Goal: Task Accomplishment & Management: Manage account settings

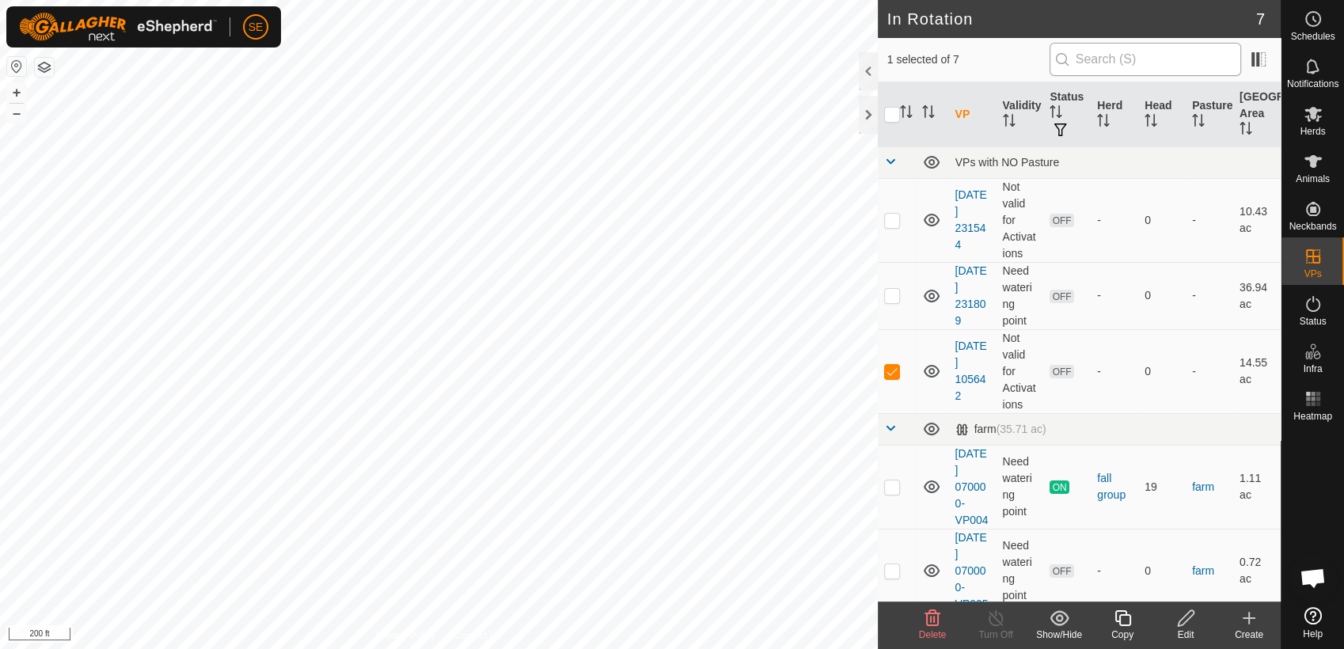
scroll to position [1269, 0]
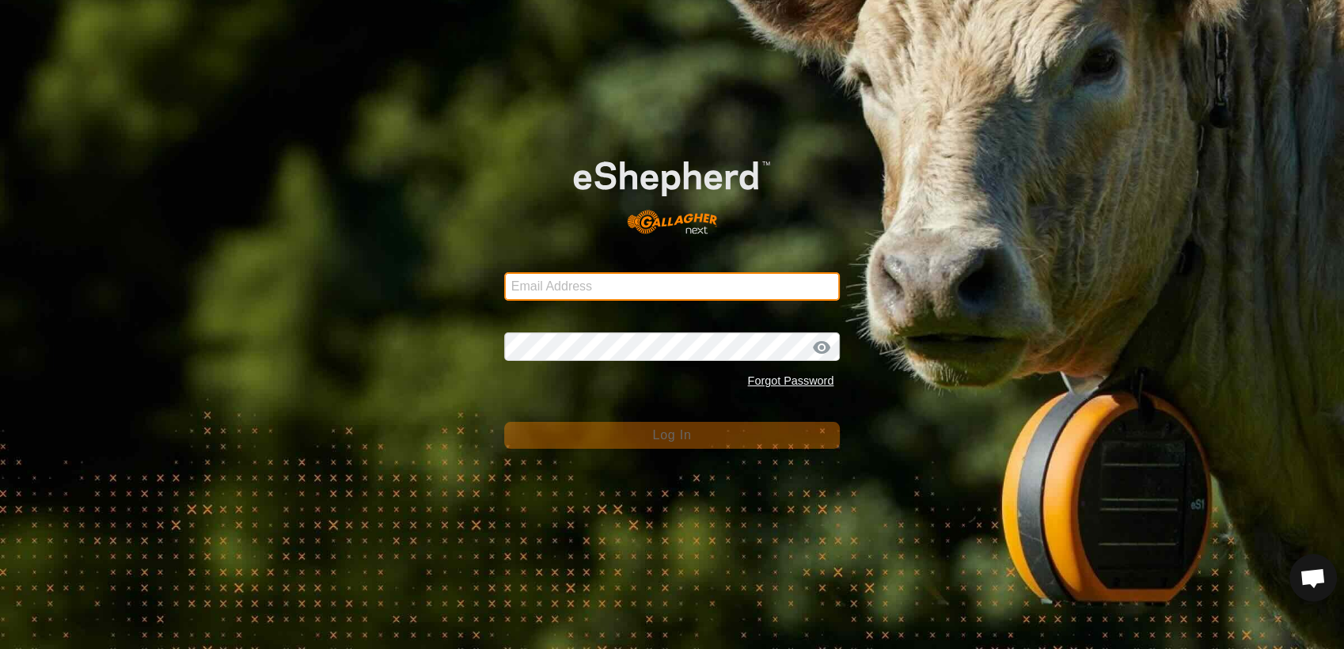
type input "severson42@live.com"
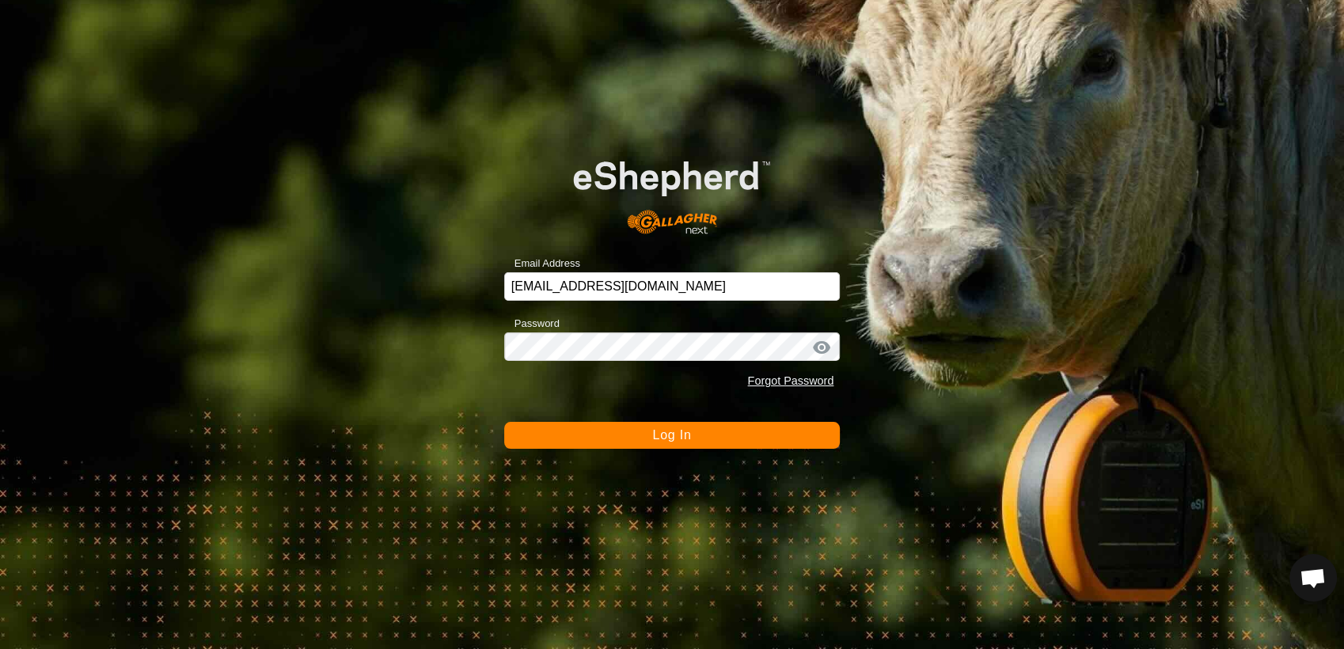
click at [646, 434] on button "Log In" at bounding box center [672, 435] width 336 height 27
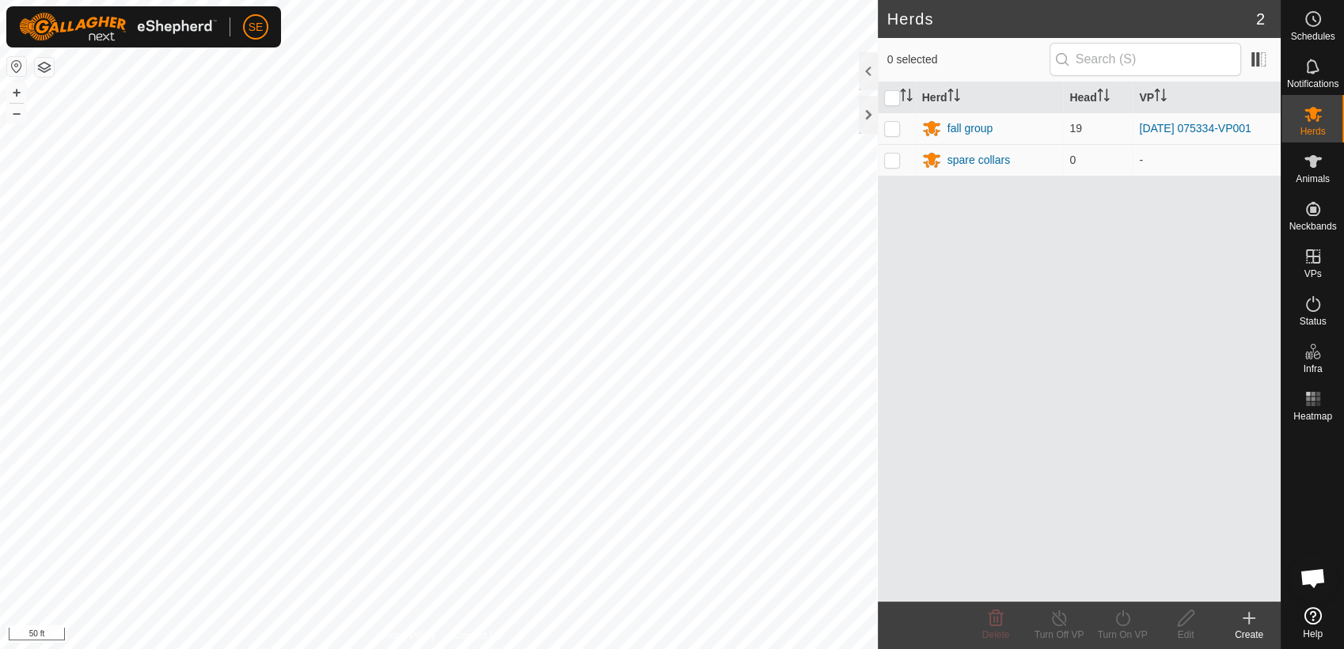
scroll to position [1269, 0]
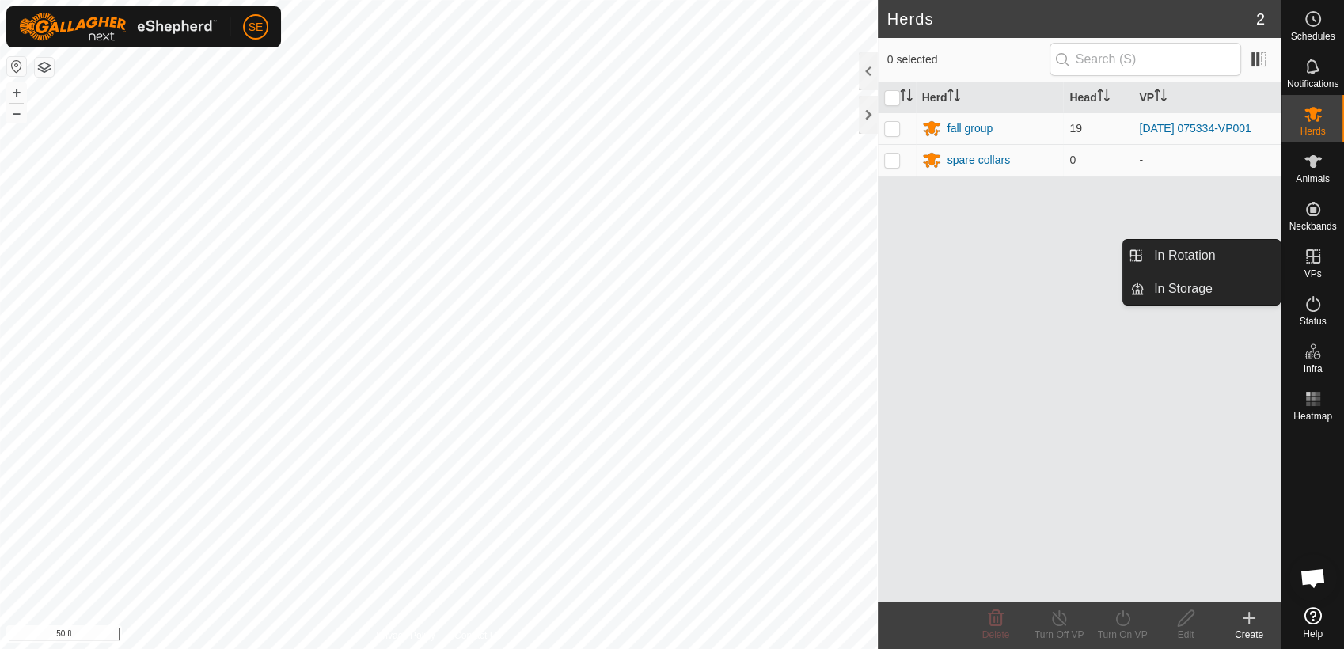
click at [1315, 264] on icon at bounding box center [1313, 256] width 19 height 19
click at [1228, 254] on link "In Rotation" at bounding box center [1212, 256] width 135 height 32
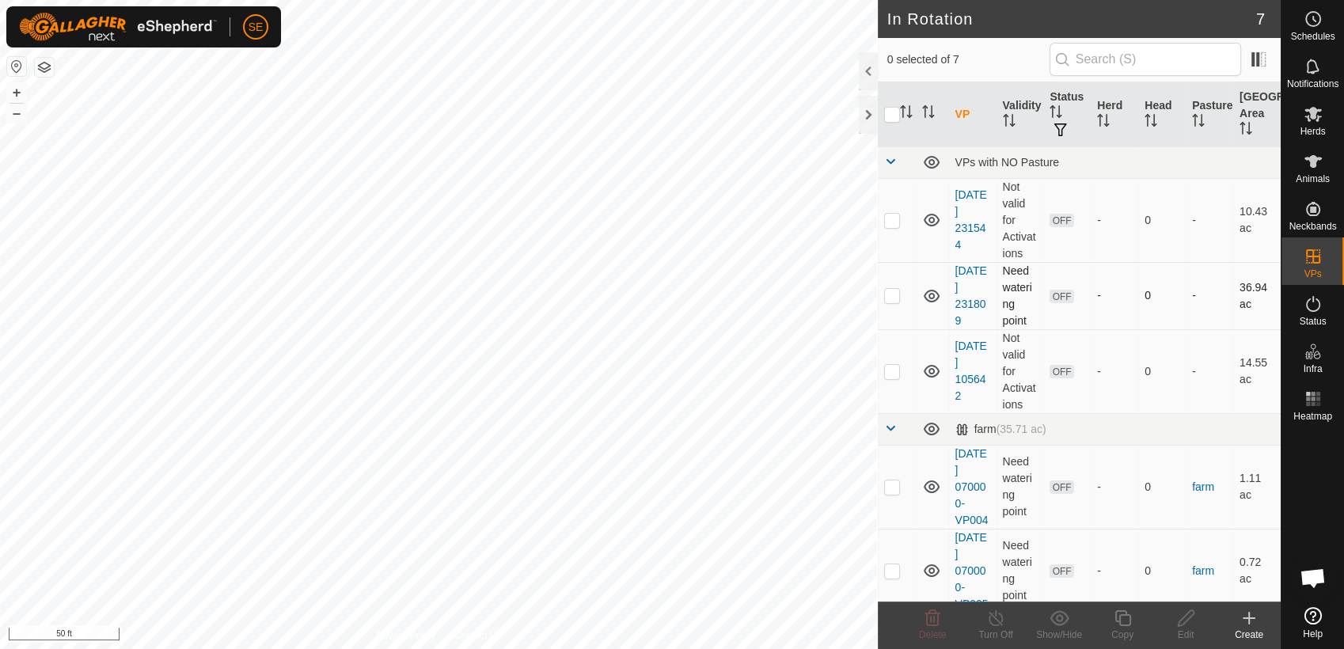
checkbox input "true"
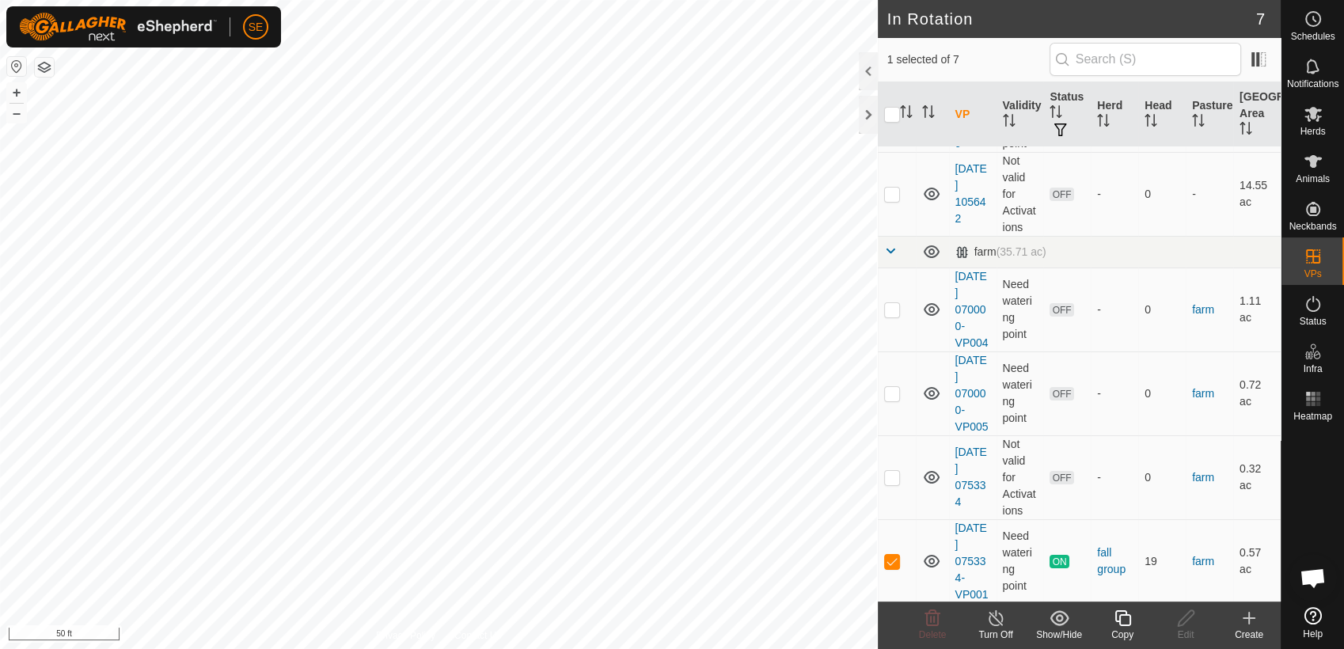
scroll to position [177, 0]
click at [1125, 615] on icon at bounding box center [1122, 618] width 16 height 16
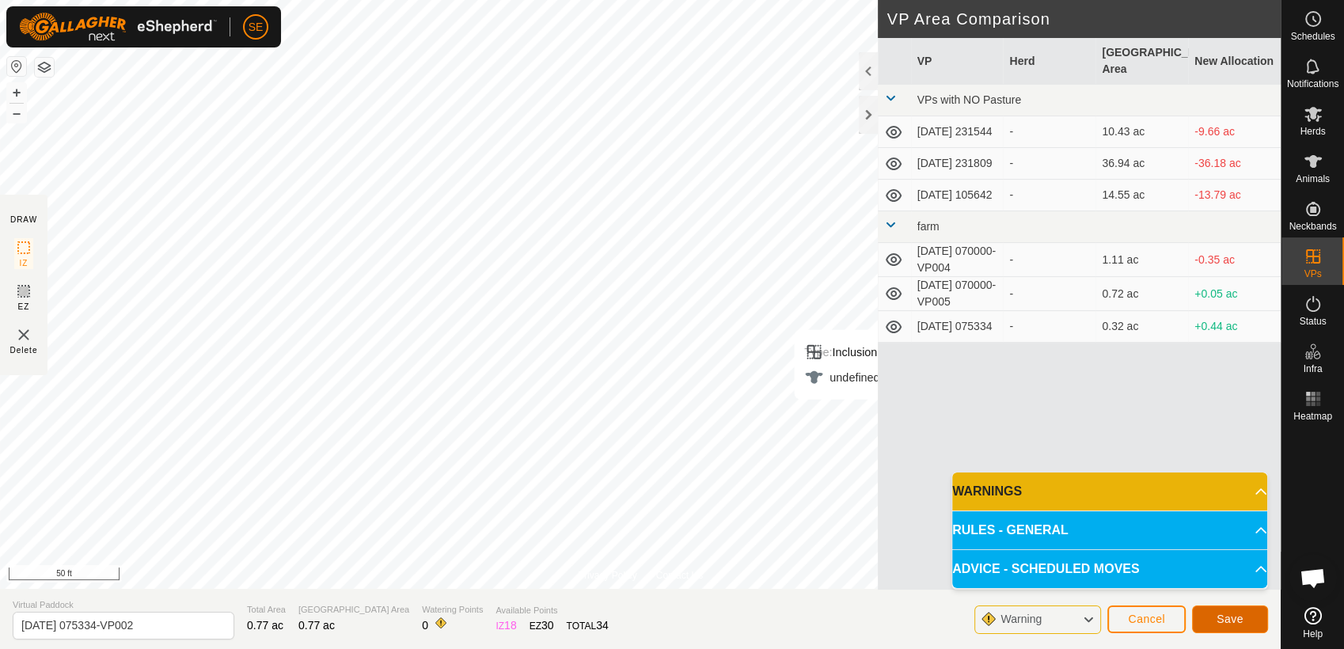
click at [1232, 622] on span "Save" at bounding box center [1230, 619] width 27 height 13
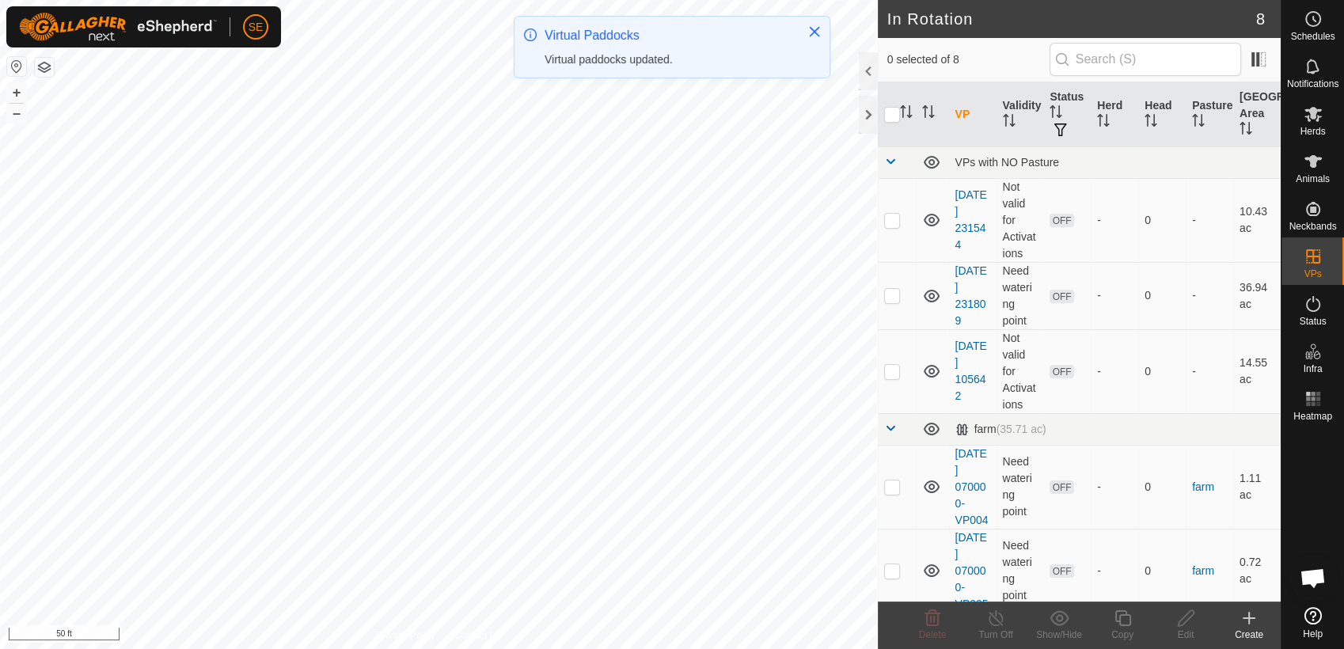
checkbox input "true"
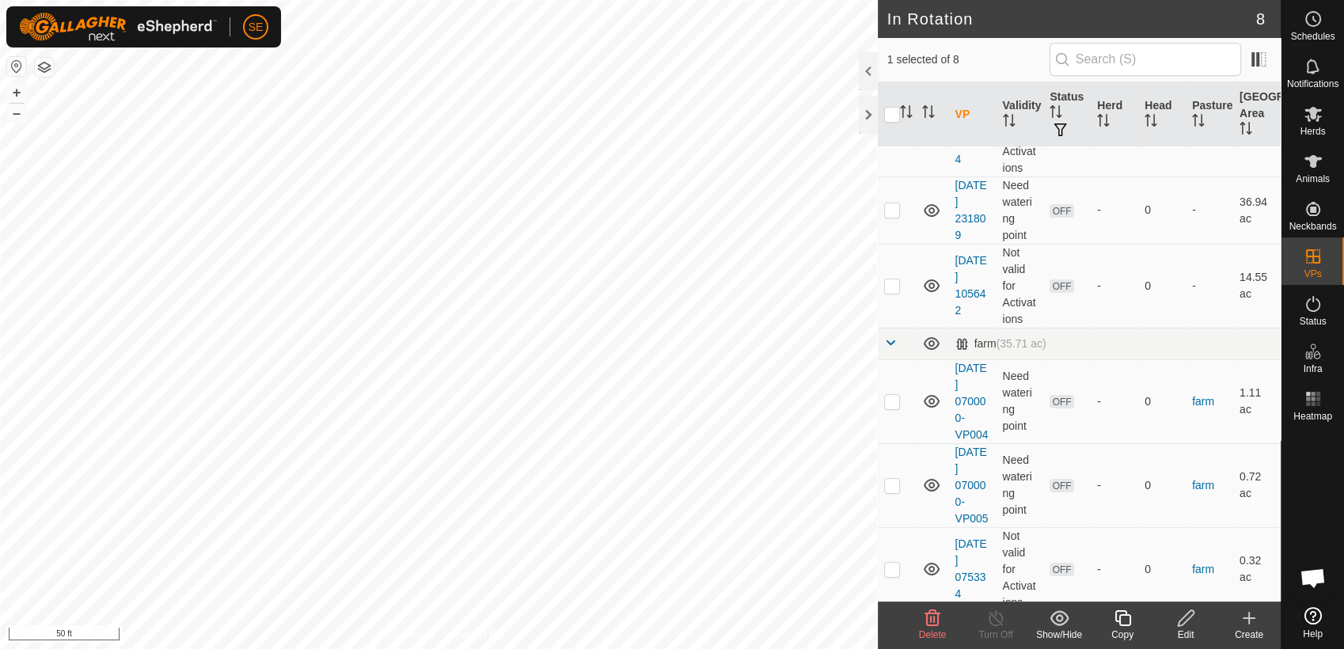
scroll to position [261, 0]
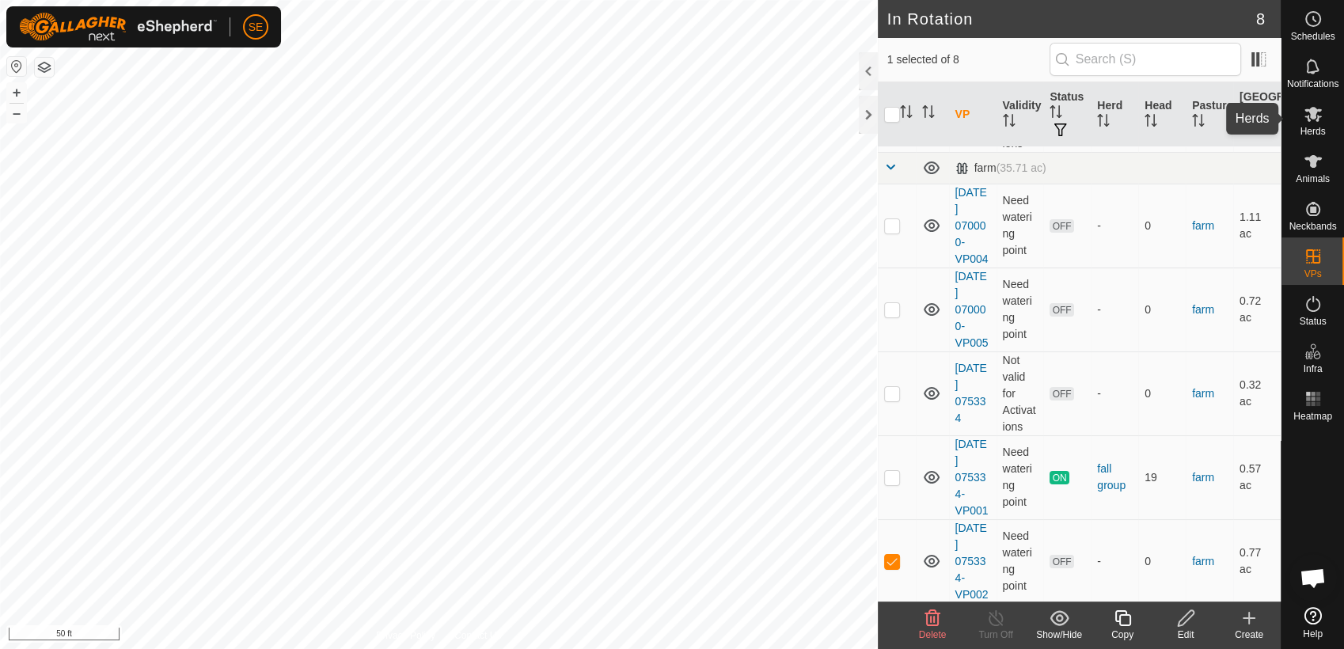
click at [1315, 119] on icon at bounding box center [1313, 113] width 19 height 19
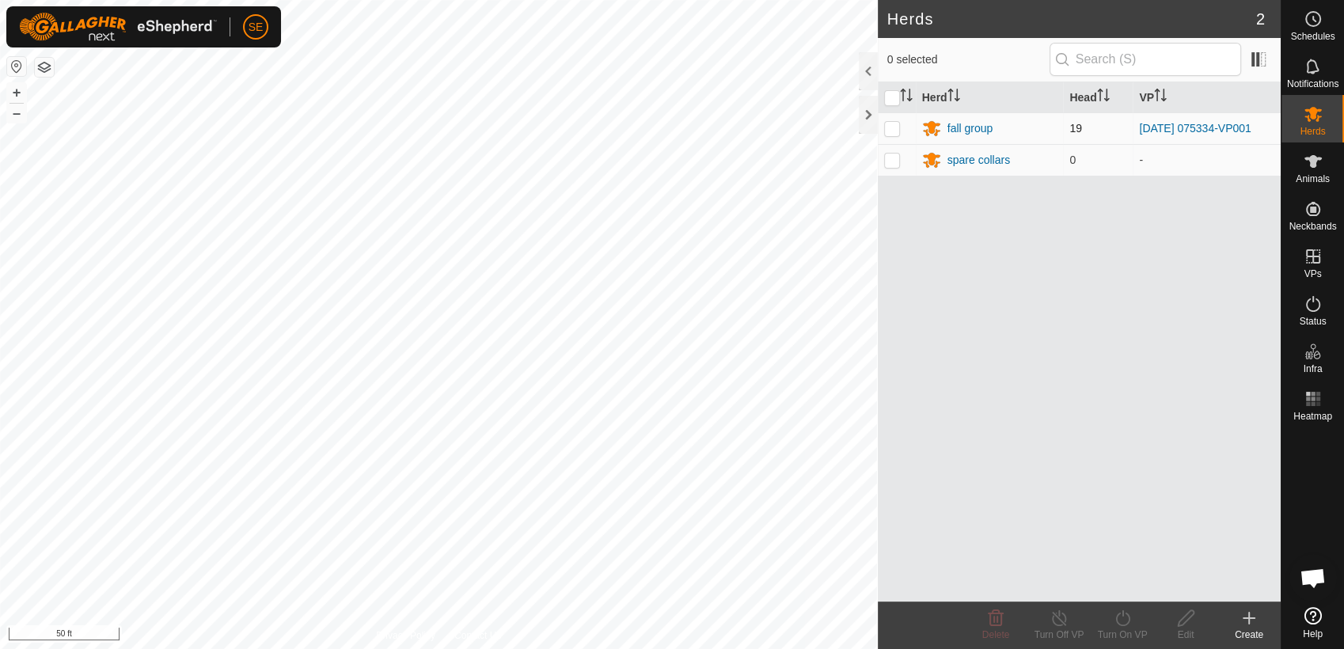
click at [891, 124] on p-checkbox at bounding box center [892, 128] width 16 height 13
checkbox input "true"
click at [1122, 617] on icon at bounding box center [1123, 618] width 20 height 19
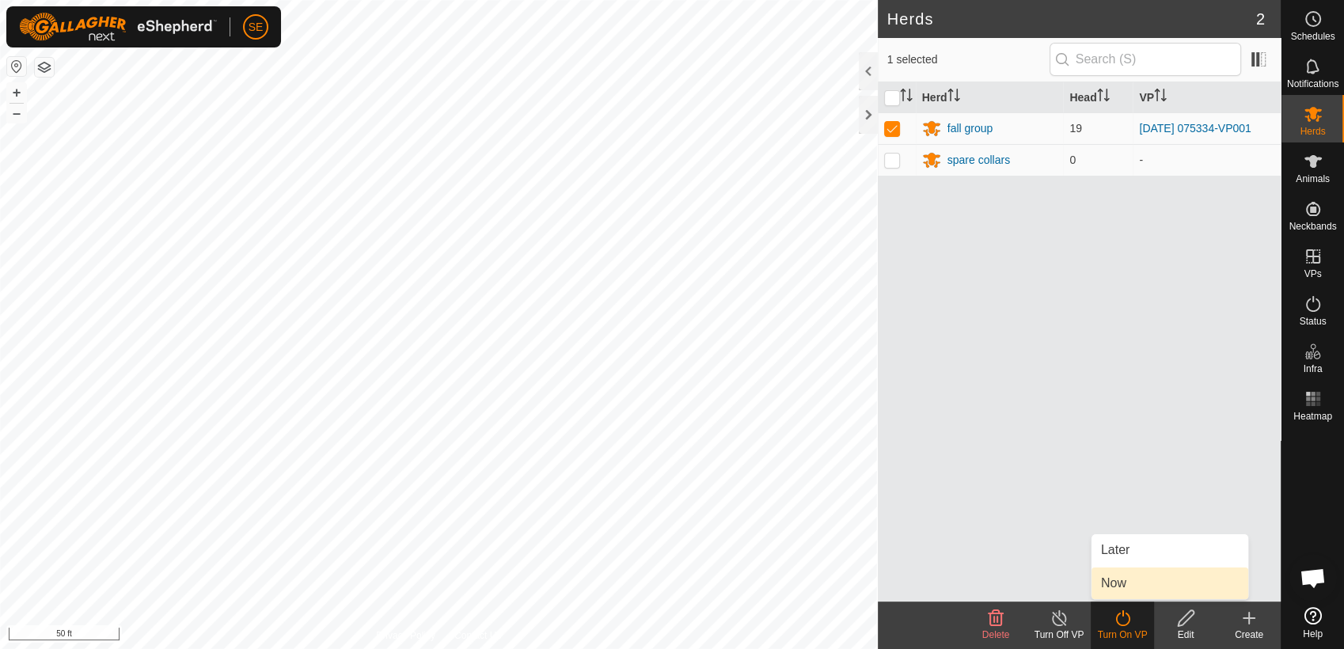
click at [1128, 579] on link "Now" at bounding box center [1169, 584] width 157 height 32
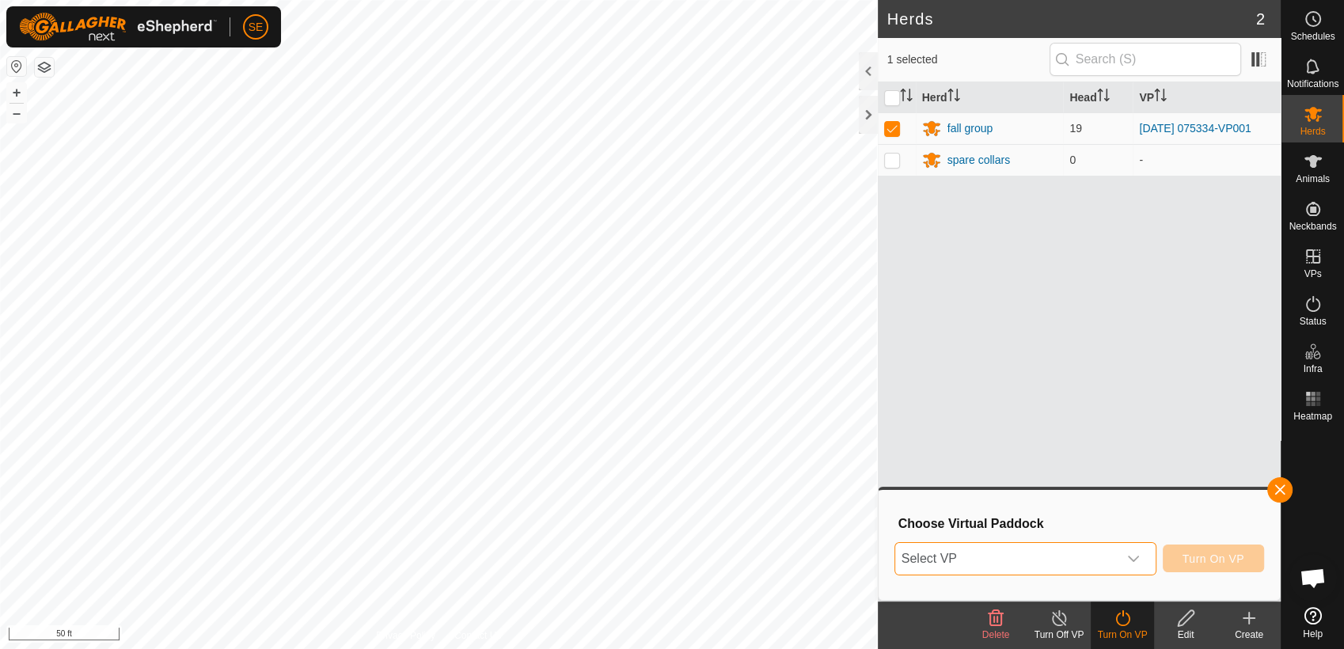
click at [1061, 552] on span "Select VP" at bounding box center [1006, 559] width 222 height 32
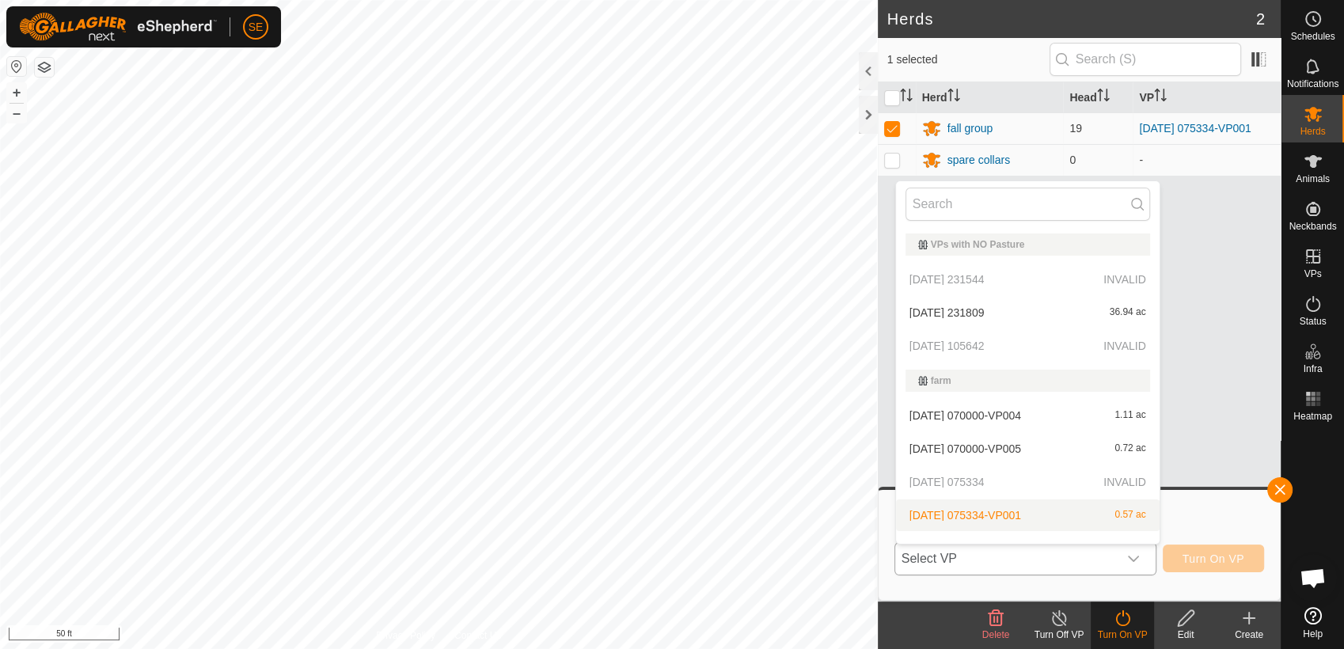
scroll to position [20, 0]
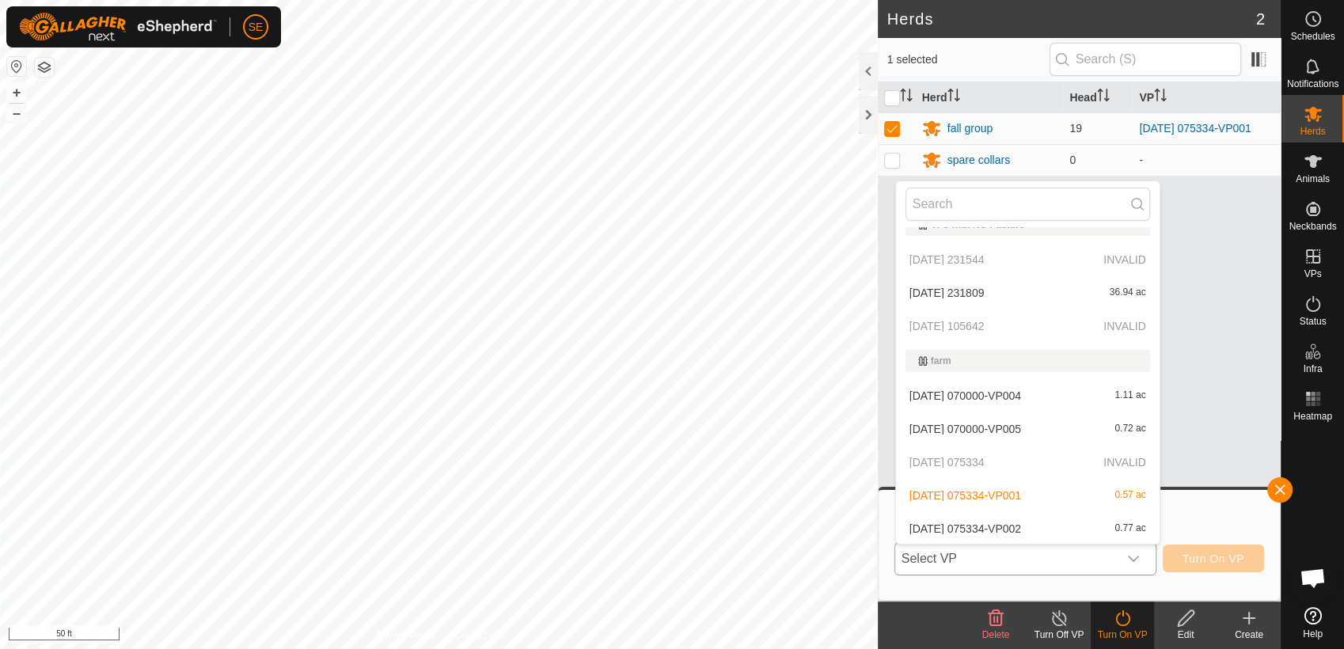
click at [964, 521] on li "[DATE] 075334-VP002 0.77 ac" at bounding box center [1028, 529] width 264 height 32
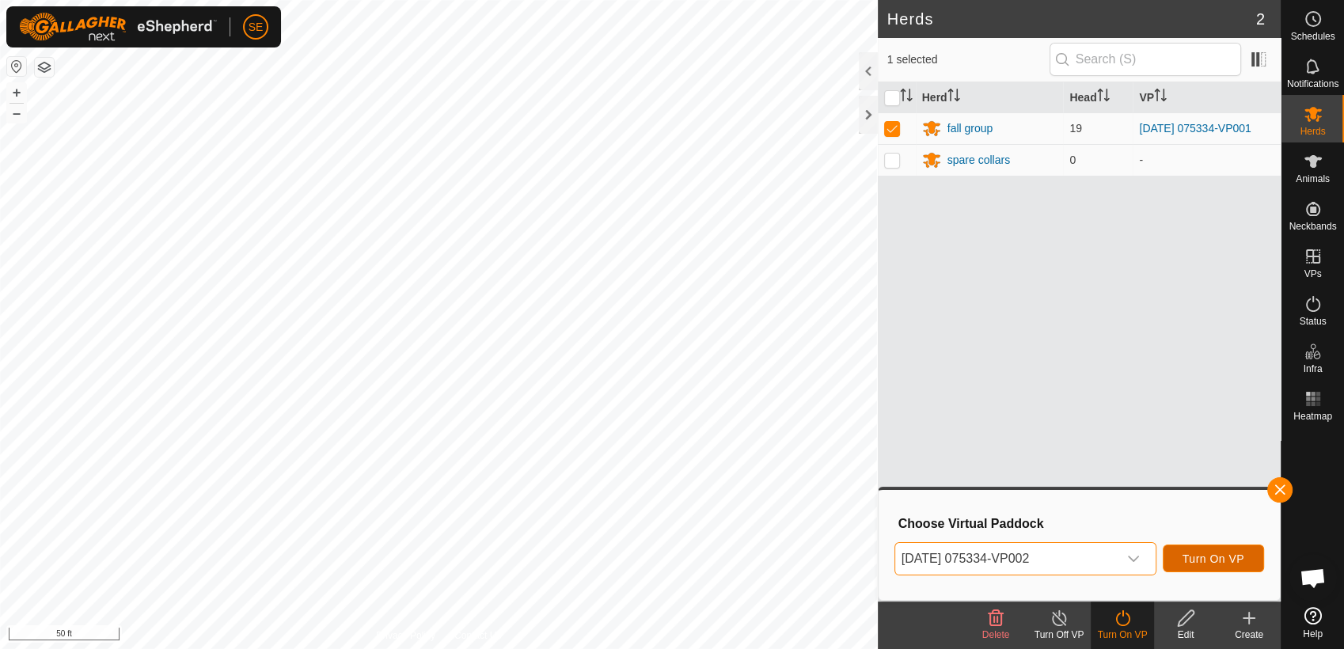
click at [1221, 554] on span "Turn On VP" at bounding box center [1214, 558] width 62 height 13
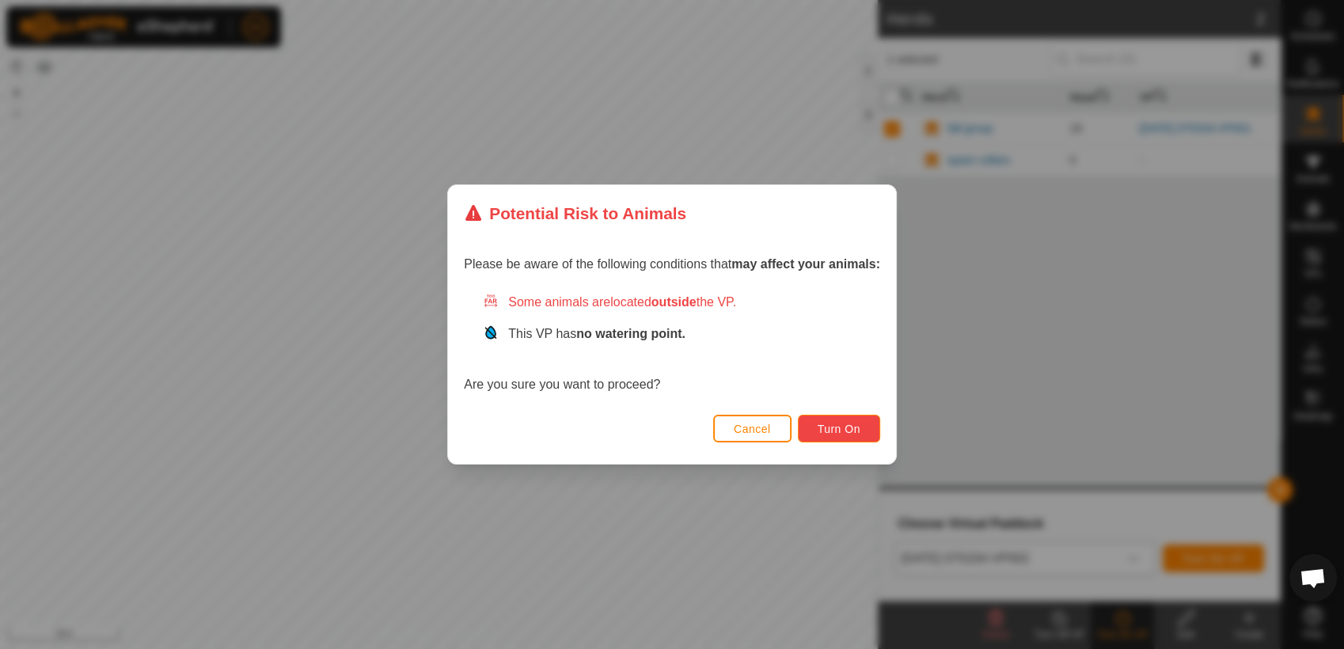
click at [833, 427] on span "Turn On" at bounding box center [839, 429] width 43 height 13
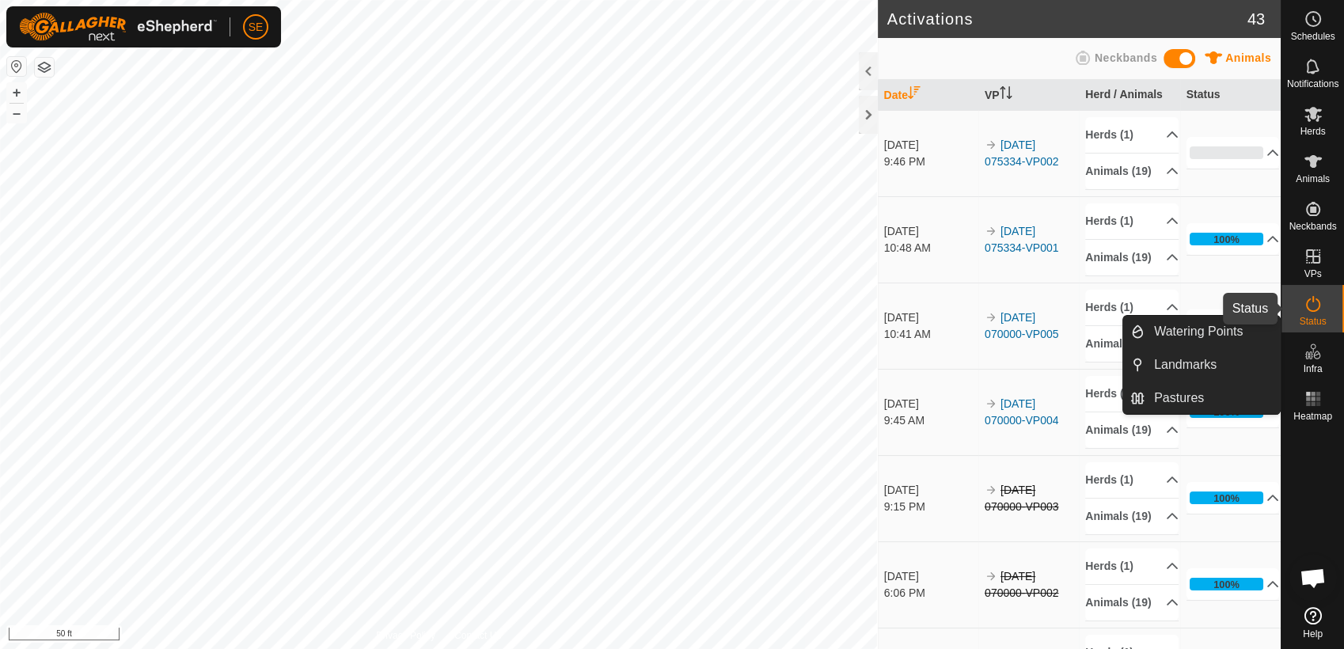
click at [1311, 309] on icon at bounding box center [1313, 303] width 19 height 19
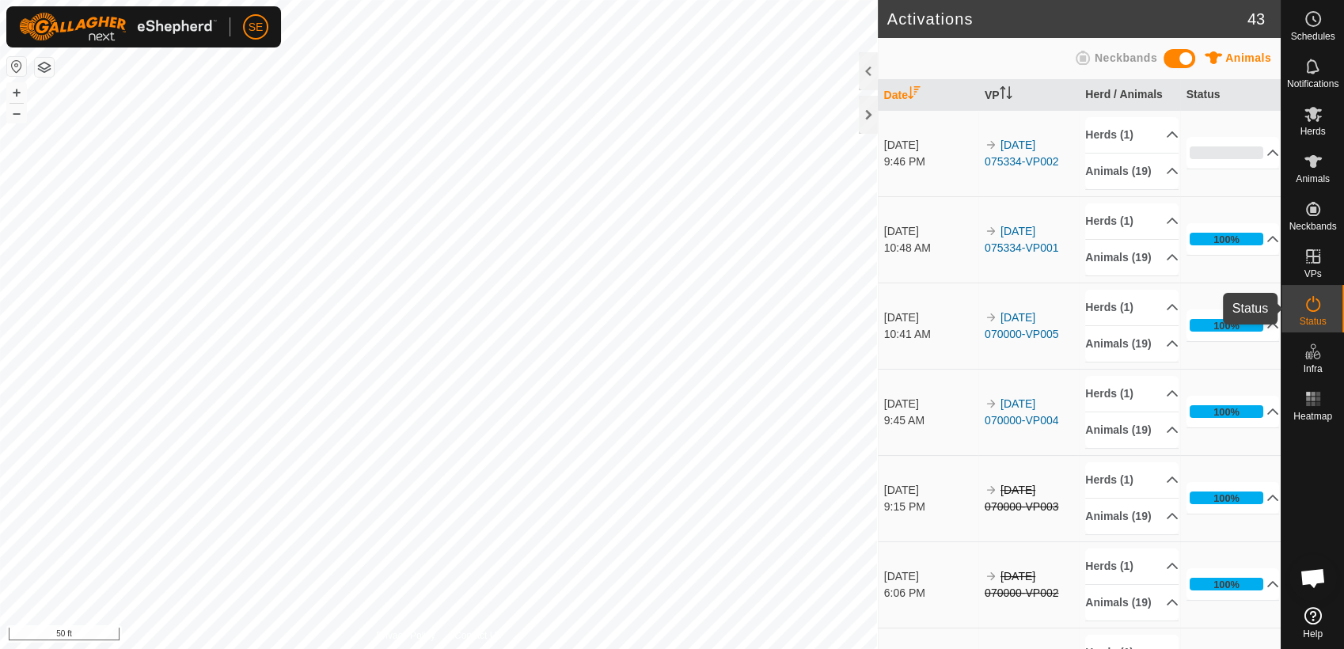
click at [1317, 306] on icon at bounding box center [1313, 303] width 19 height 19
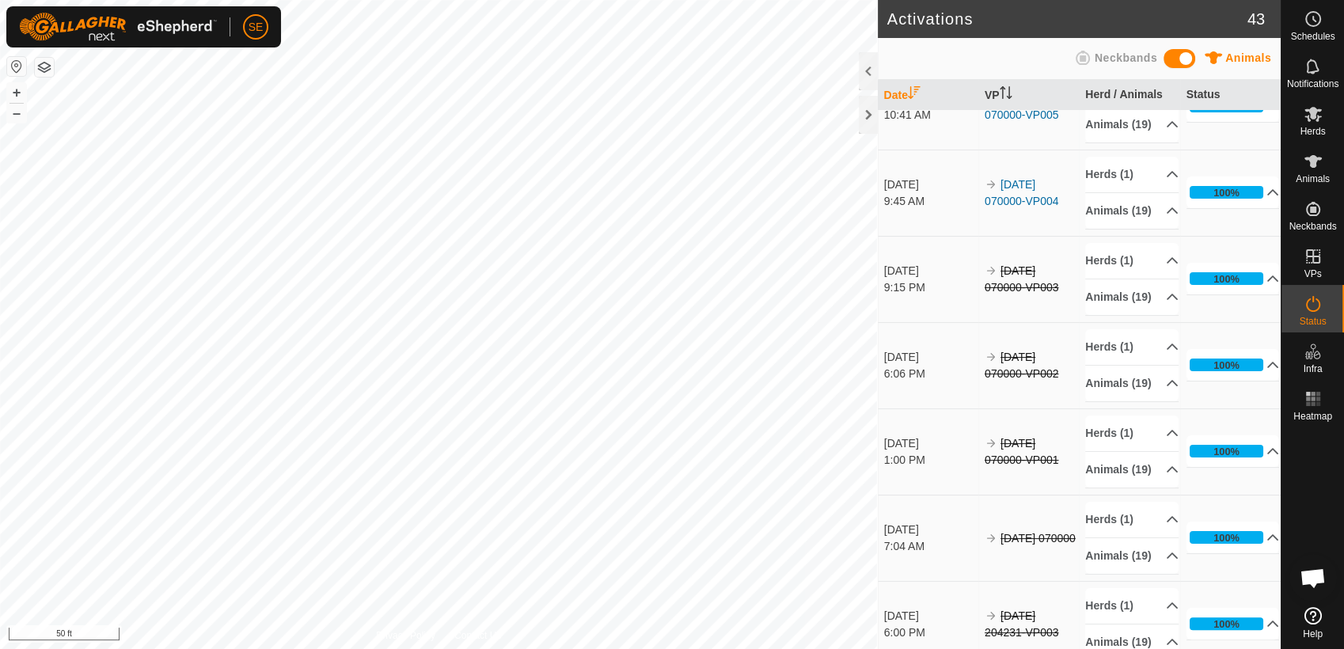
scroll to position [264, 0]
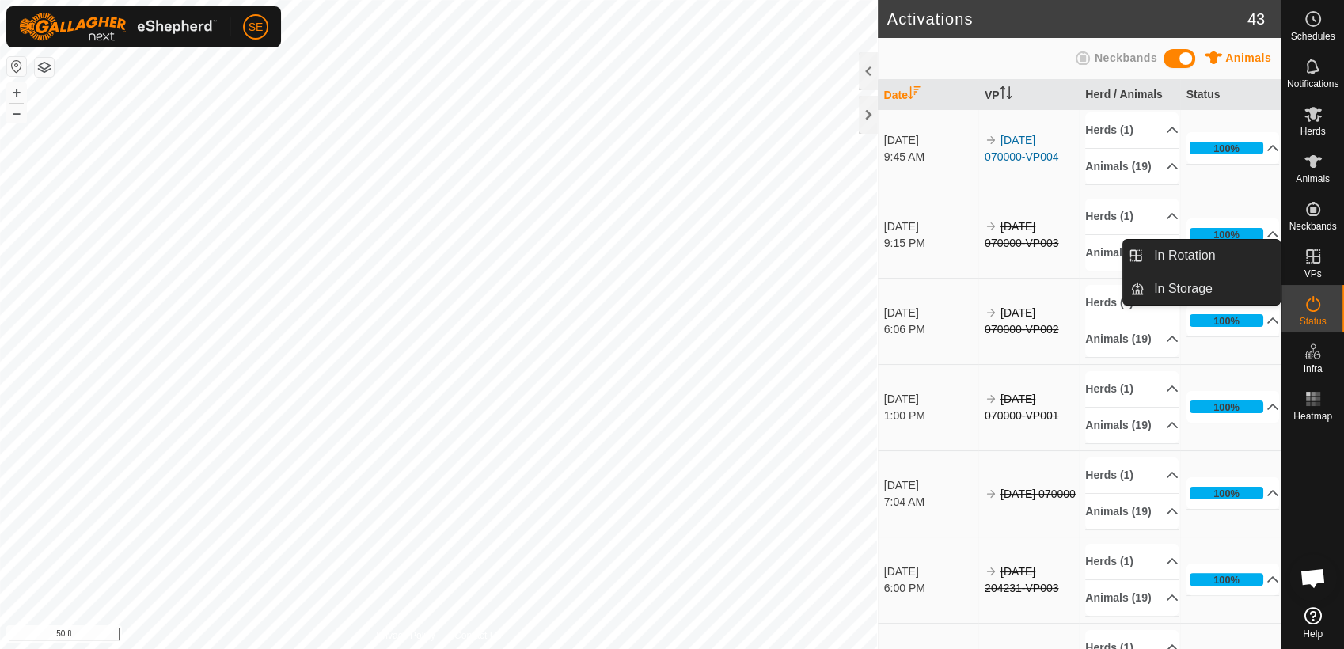
click at [1313, 263] on icon at bounding box center [1313, 256] width 14 height 14
click at [1199, 263] on link "In Rotation" at bounding box center [1212, 256] width 135 height 32
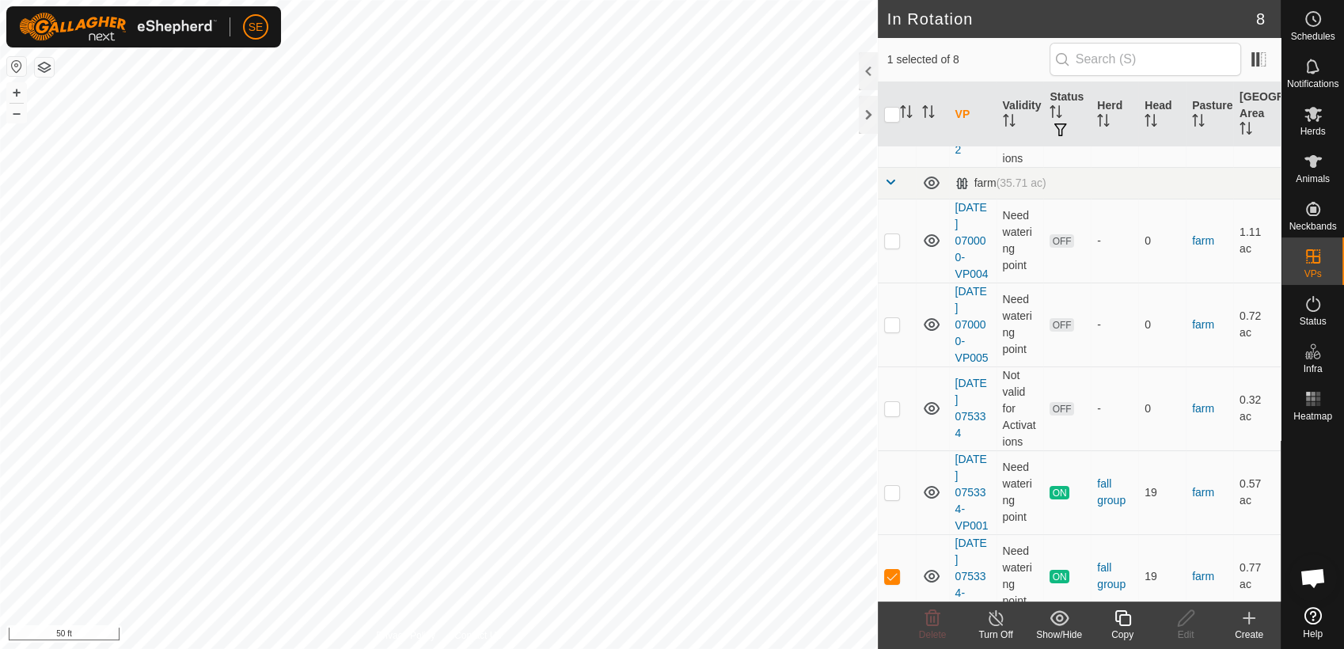
scroll to position [261, 0]
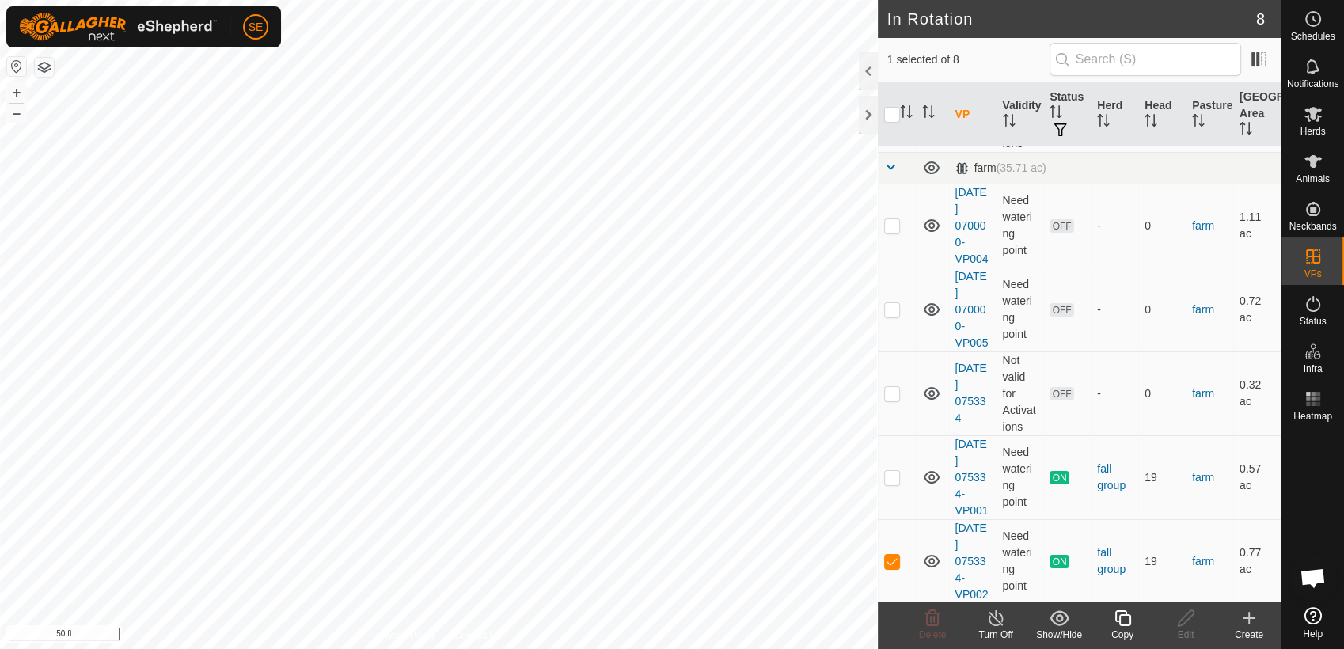
checkbox input "true"
checkbox input "false"
click at [937, 617] on icon at bounding box center [932, 618] width 15 height 16
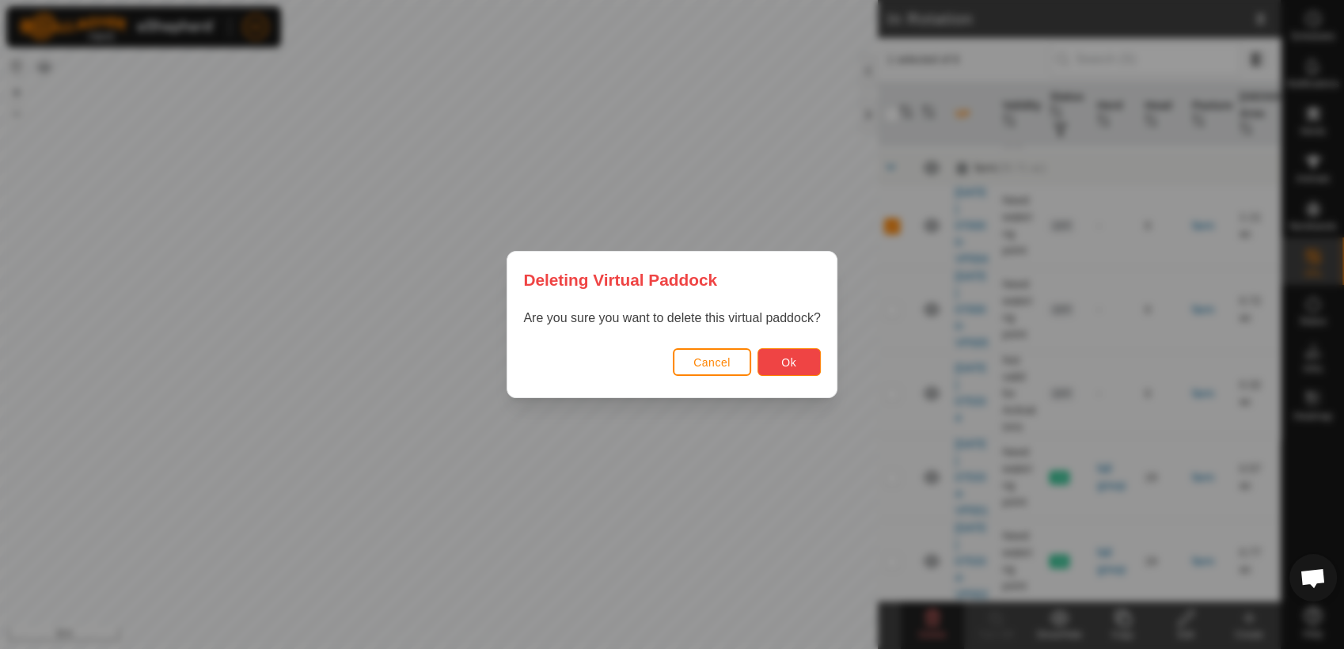
click at [763, 364] on button "Ok" at bounding box center [788, 362] width 63 height 28
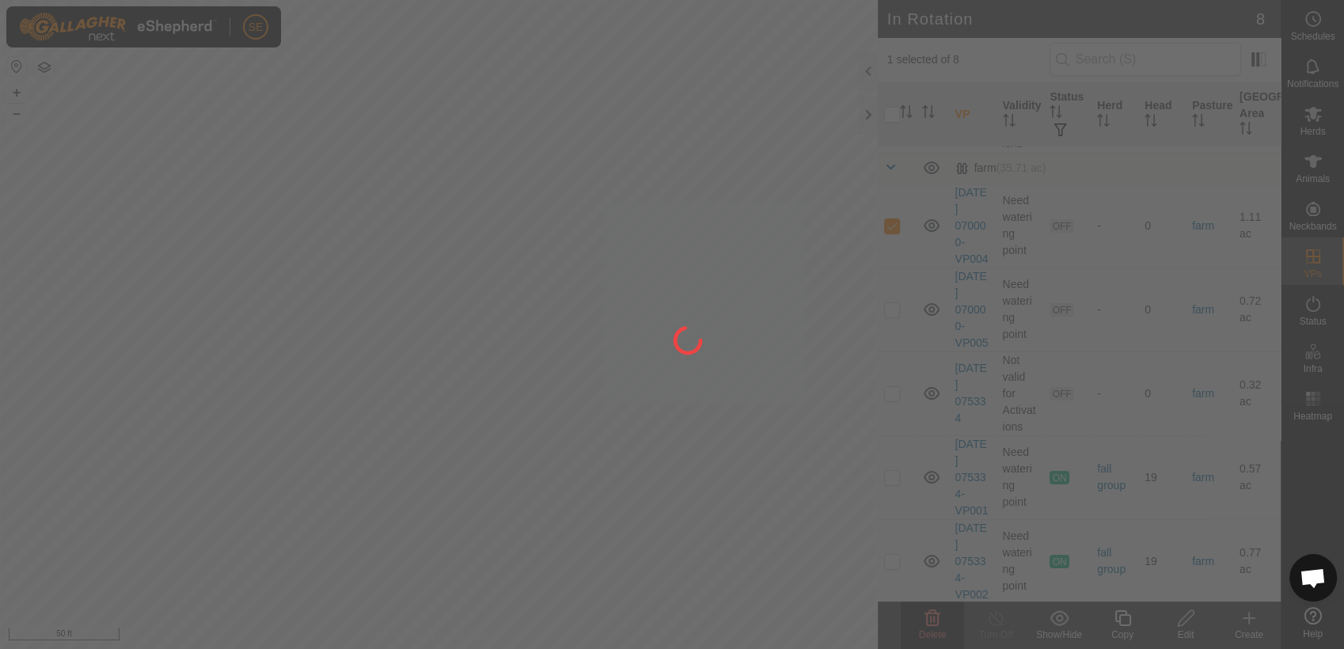
checkbox input "false"
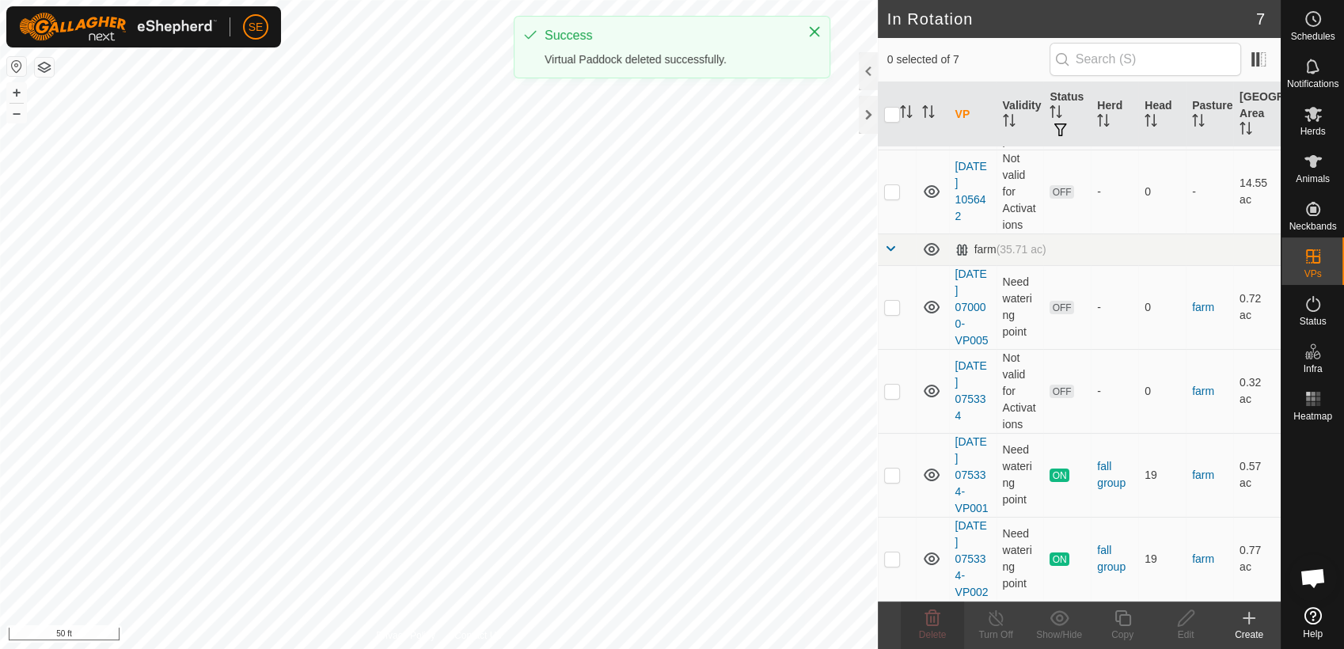
scroll to position [0, 0]
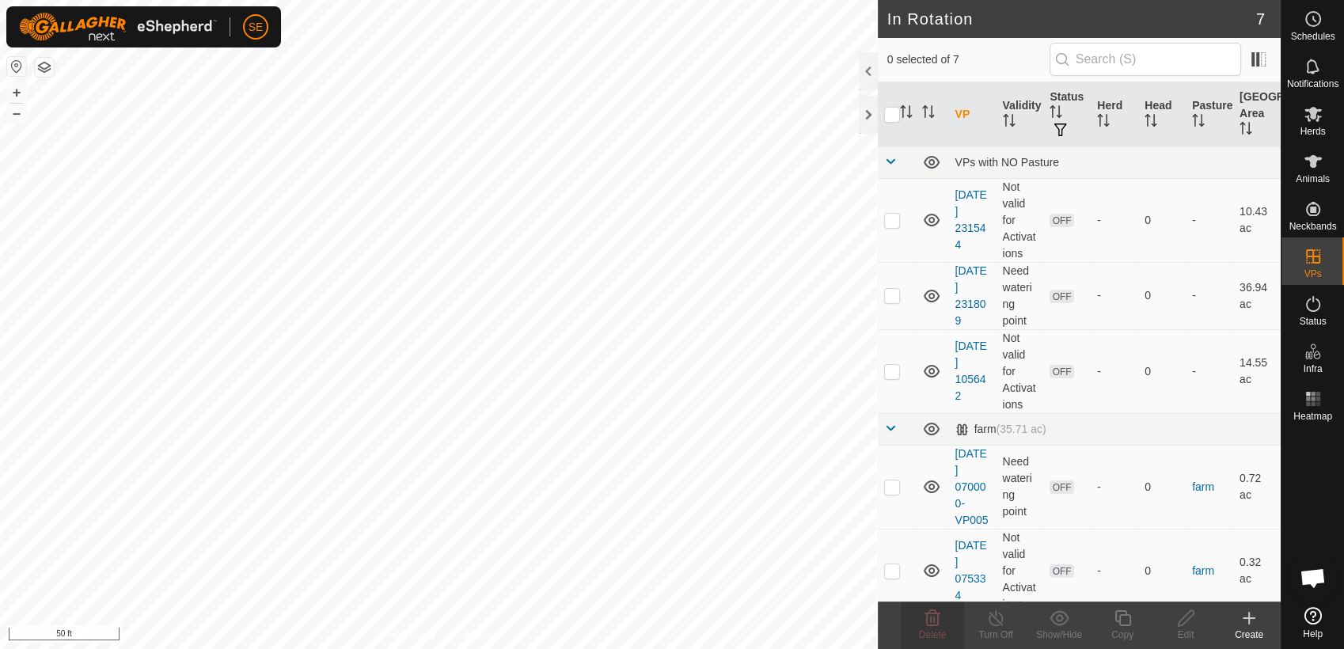
checkbox input "true"
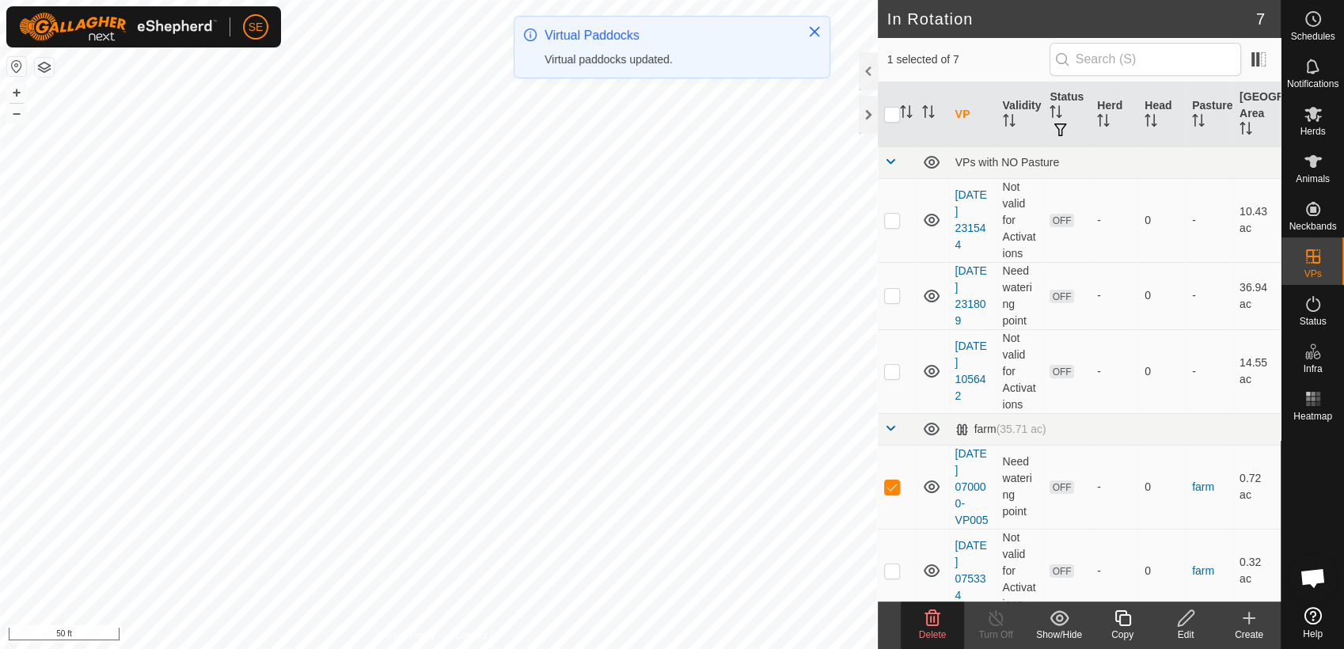
click at [926, 614] on icon at bounding box center [932, 618] width 15 height 16
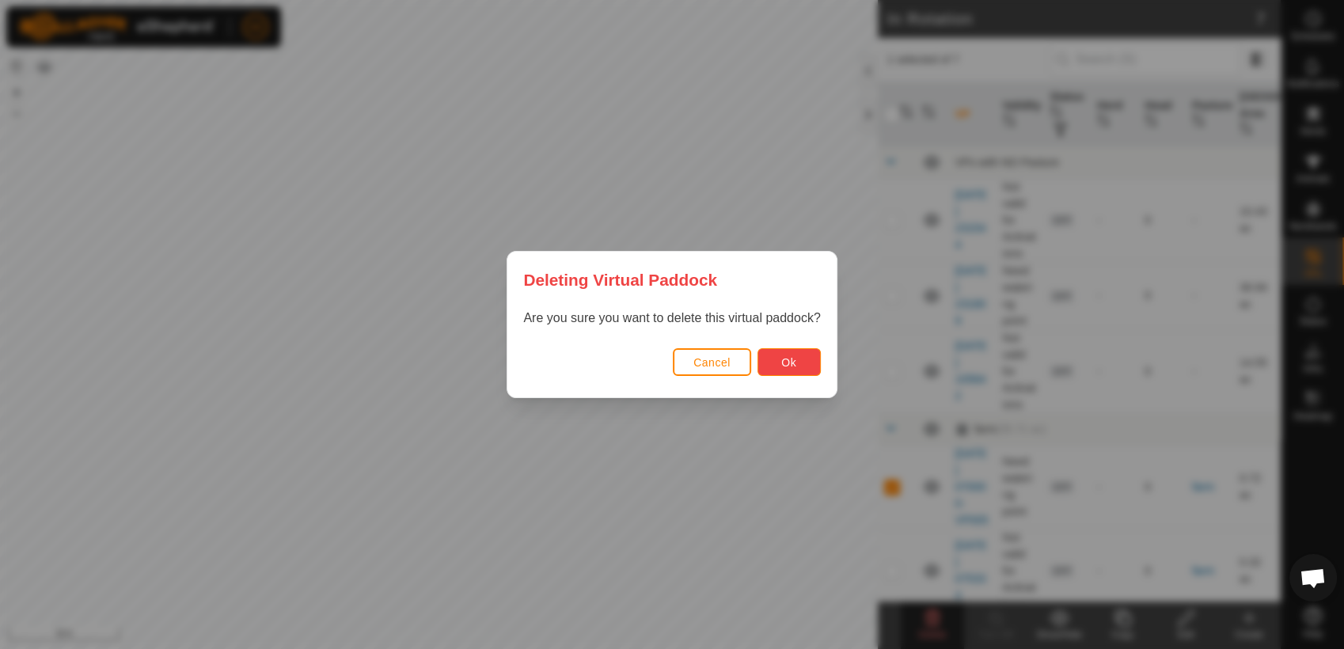
click at [795, 363] on button "Ok" at bounding box center [788, 362] width 63 height 28
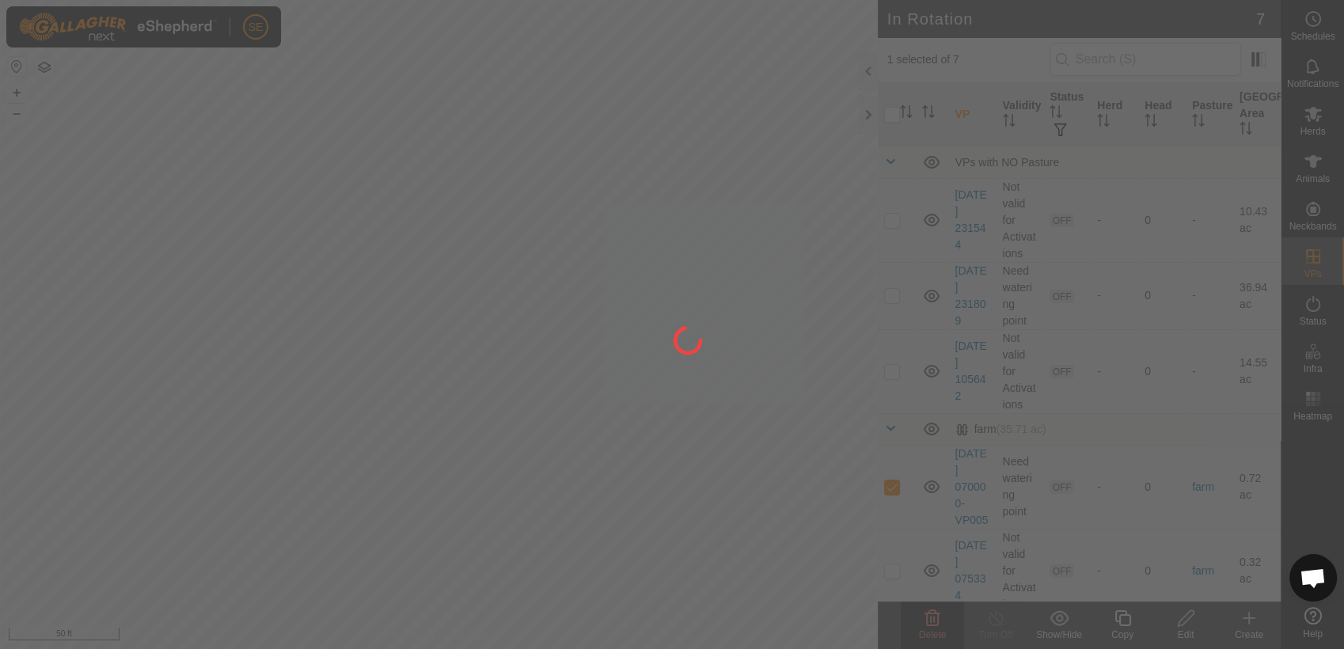
checkbox input "false"
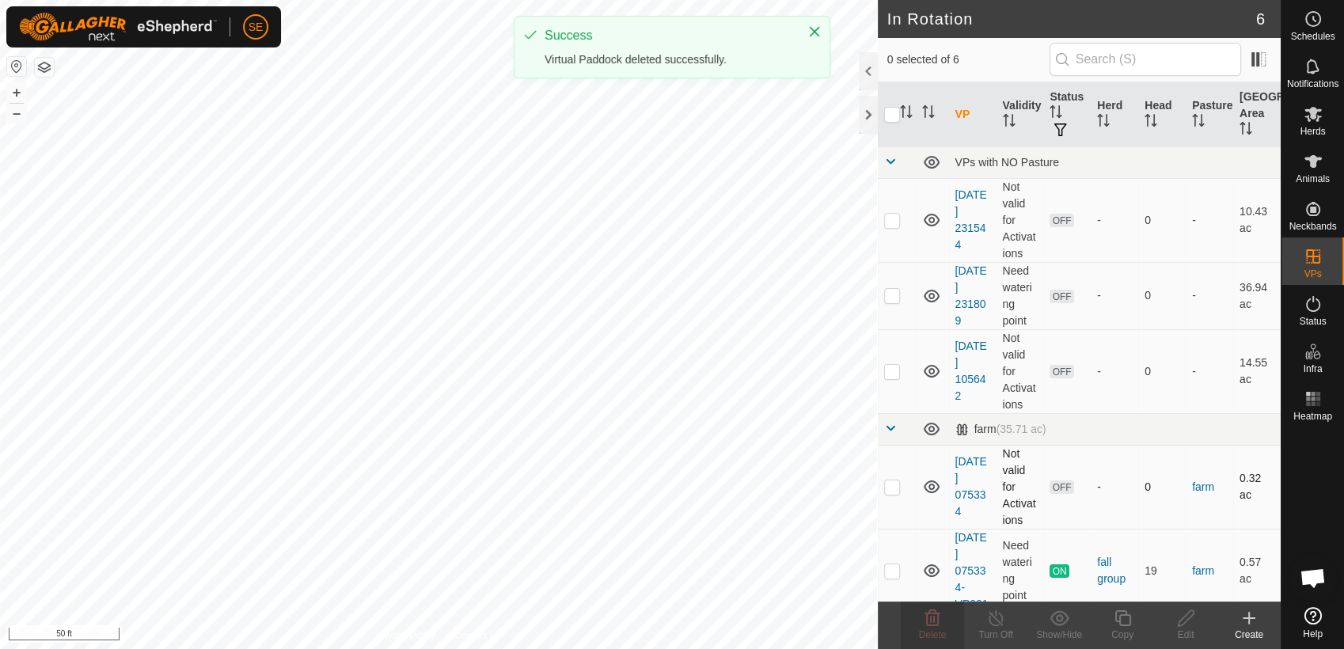
click at [912, 535] on div "In Rotation 6 0 selected of 6 VP Validity Status Herd Head Pasture Grazing Area…" at bounding box center [640, 324] width 1281 height 649
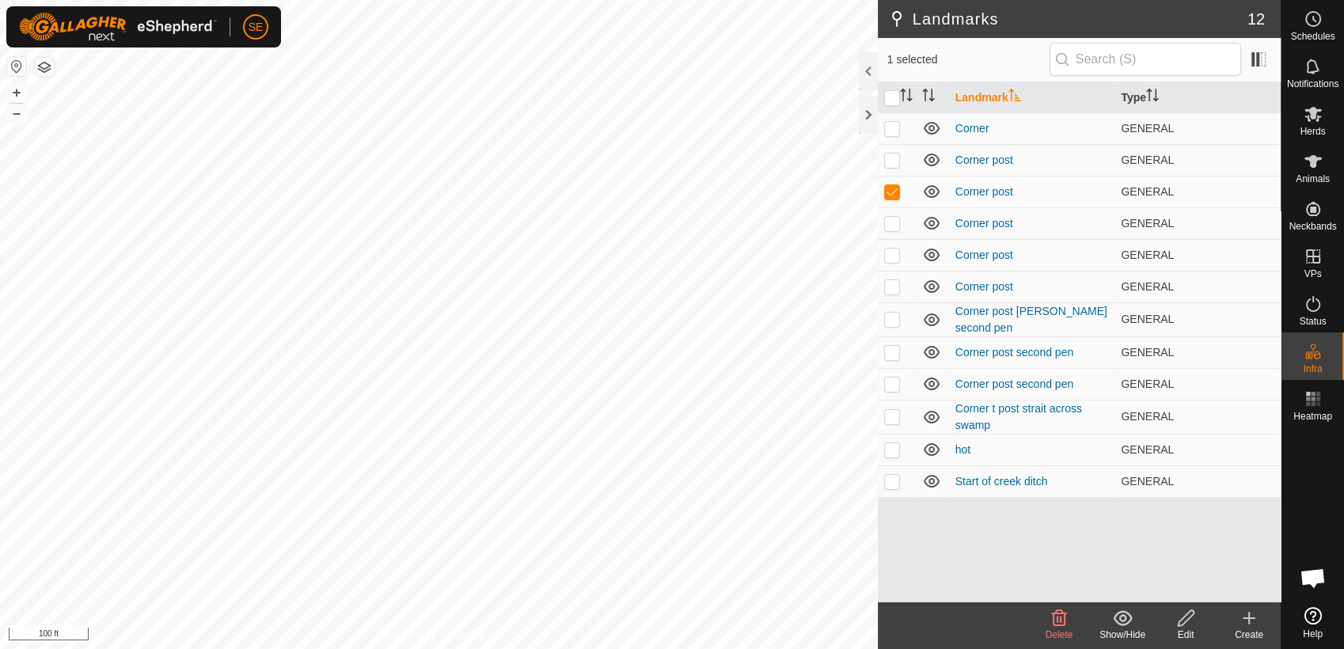
click at [1062, 628] on div "Delete" at bounding box center [1058, 635] width 63 height 14
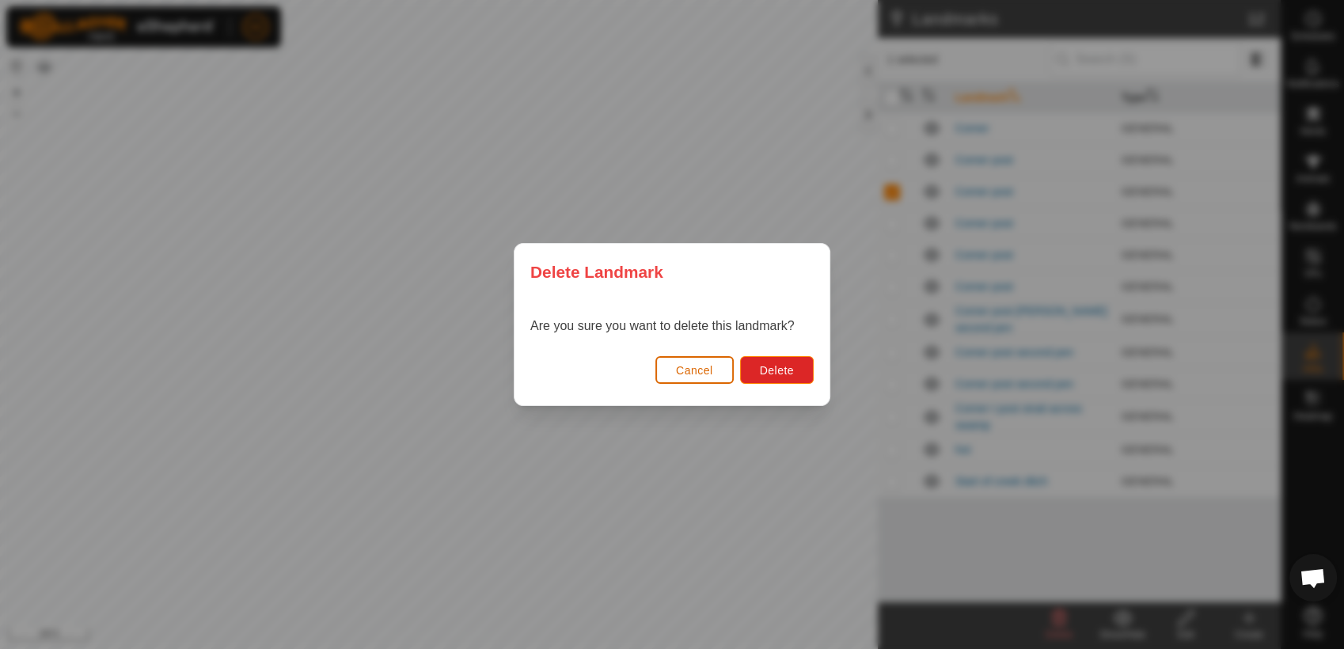
click at [711, 370] on span "Cancel" at bounding box center [694, 370] width 37 height 13
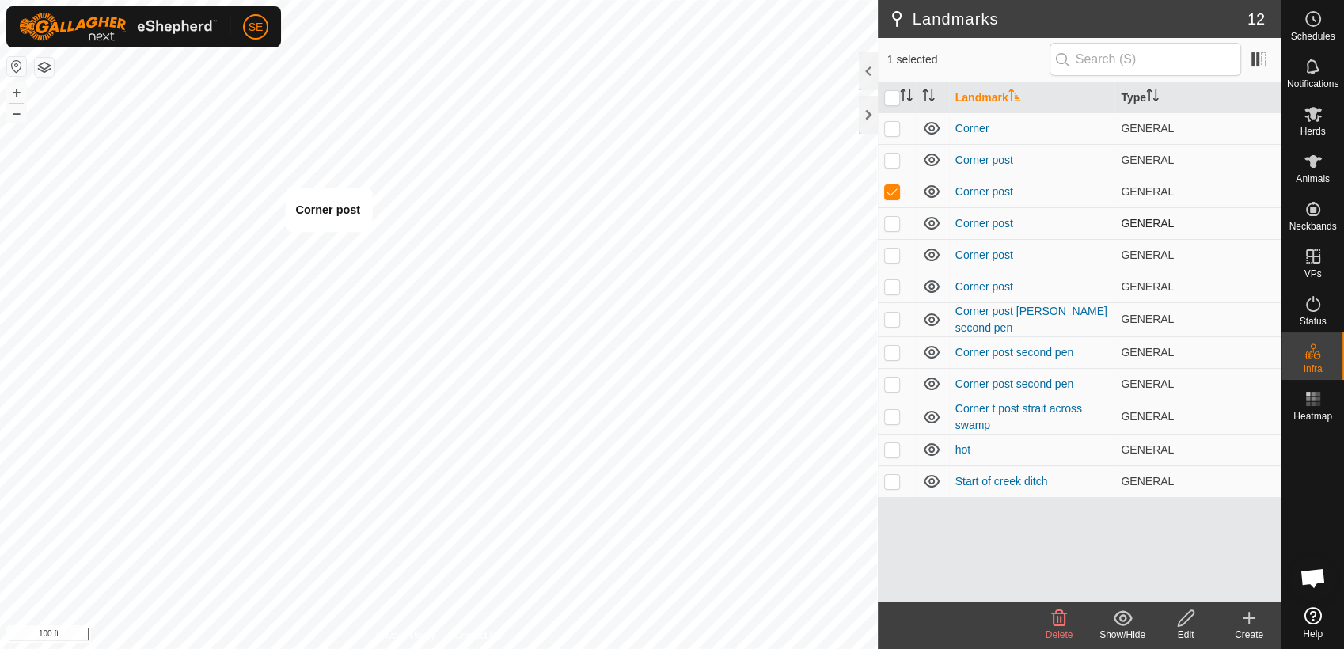
checkbox input "false"
checkbox input "true"
click at [891, 127] on p-checkbox at bounding box center [892, 128] width 16 height 13
checkbox input "false"
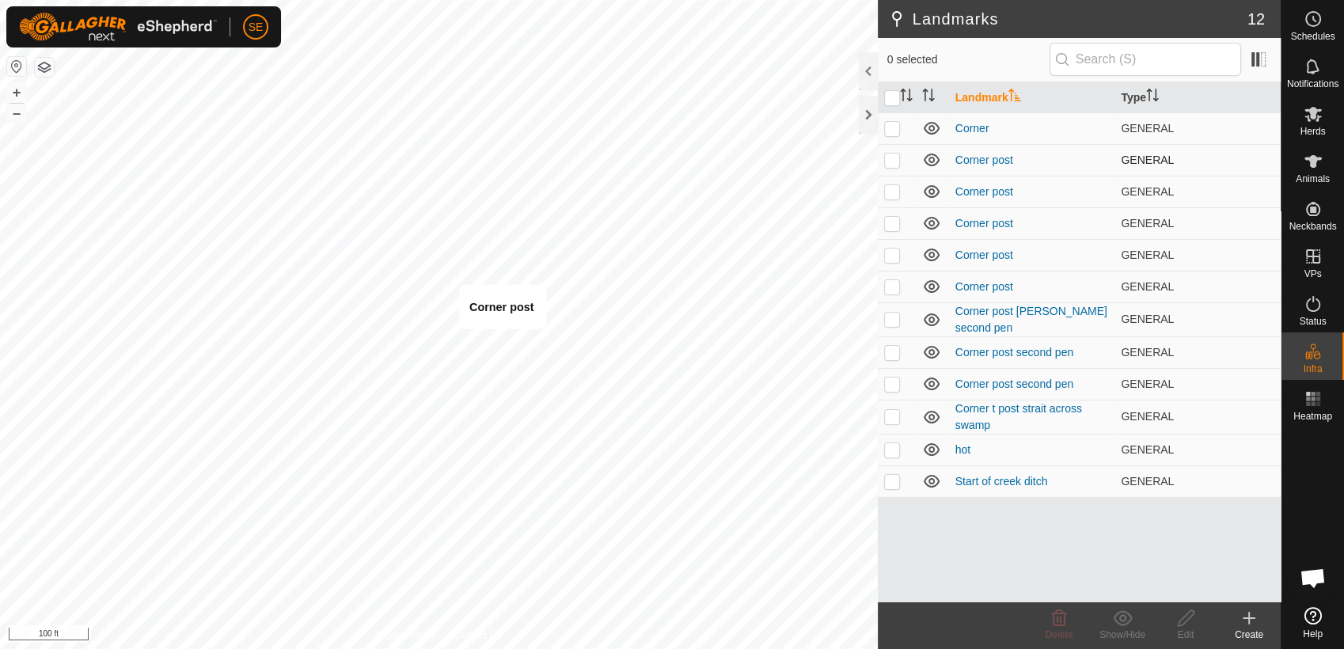
checkbox input "true"
click at [895, 250] on p-checkbox at bounding box center [892, 255] width 16 height 13
checkbox input "true"
click at [893, 282] on p-checkbox at bounding box center [892, 286] width 16 height 13
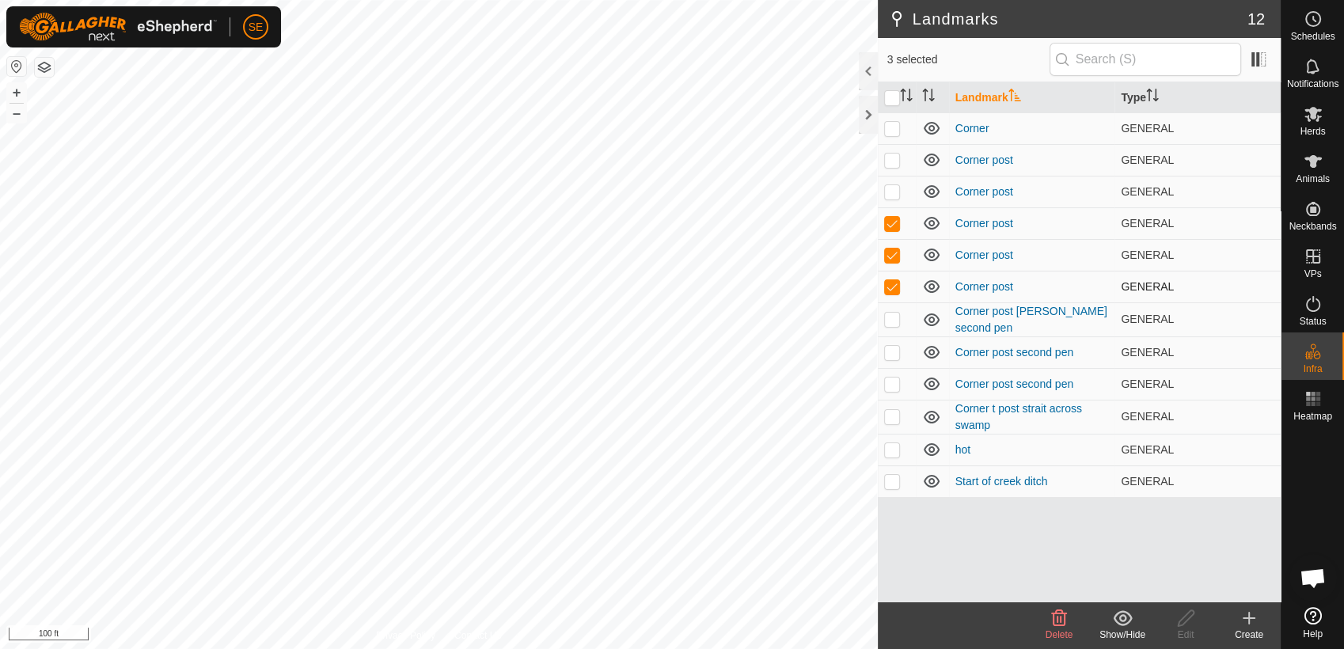
checkbox input "false"
click at [897, 313] on p-checkbox at bounding box center [892, 319] width 16 height 13
checkbox input "true"
click at [890, 348] on p-checkbox at bounding box center [892, 352] width 16 height 13
click at [888, 347] on p-checkbox at bounding box center [892, 352] width 16 height 13
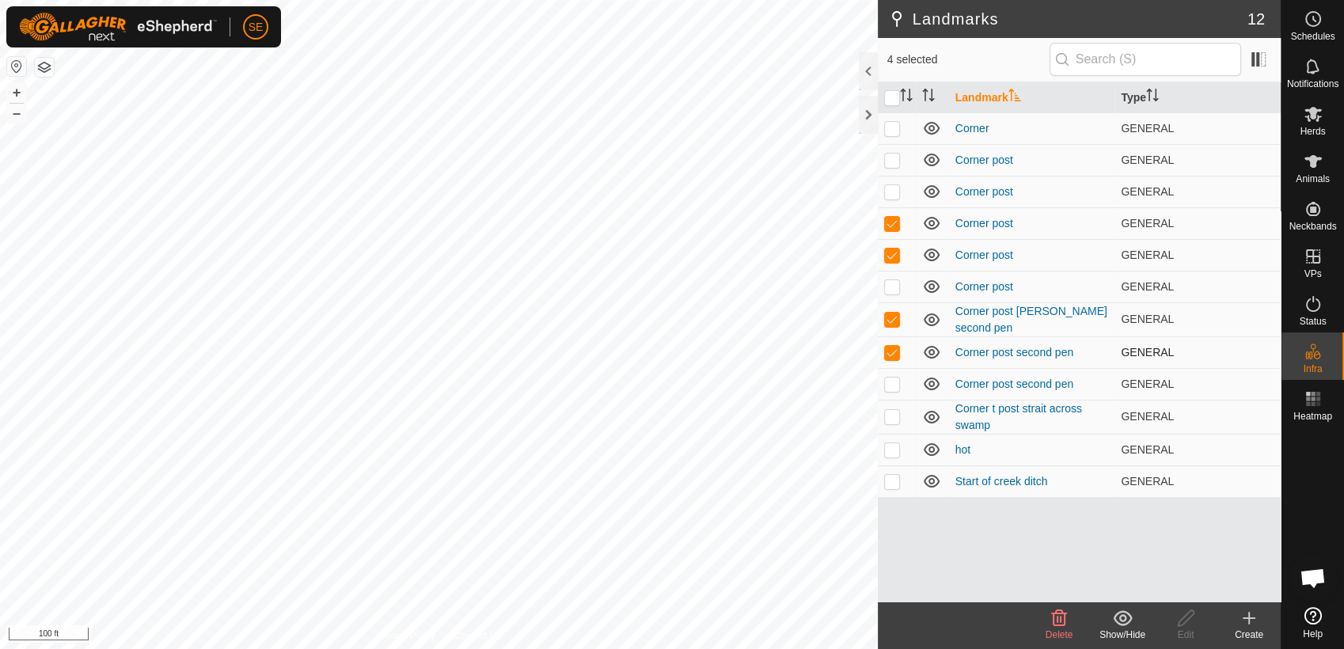
checkbox input "false"
click at [894, 378] on p-checkbox at bounding box center [892, 384] width 16 height 13
checkbox input "true"
click at [1065, 622] on icon at bounding box center [1059, 618] width 15 height 16
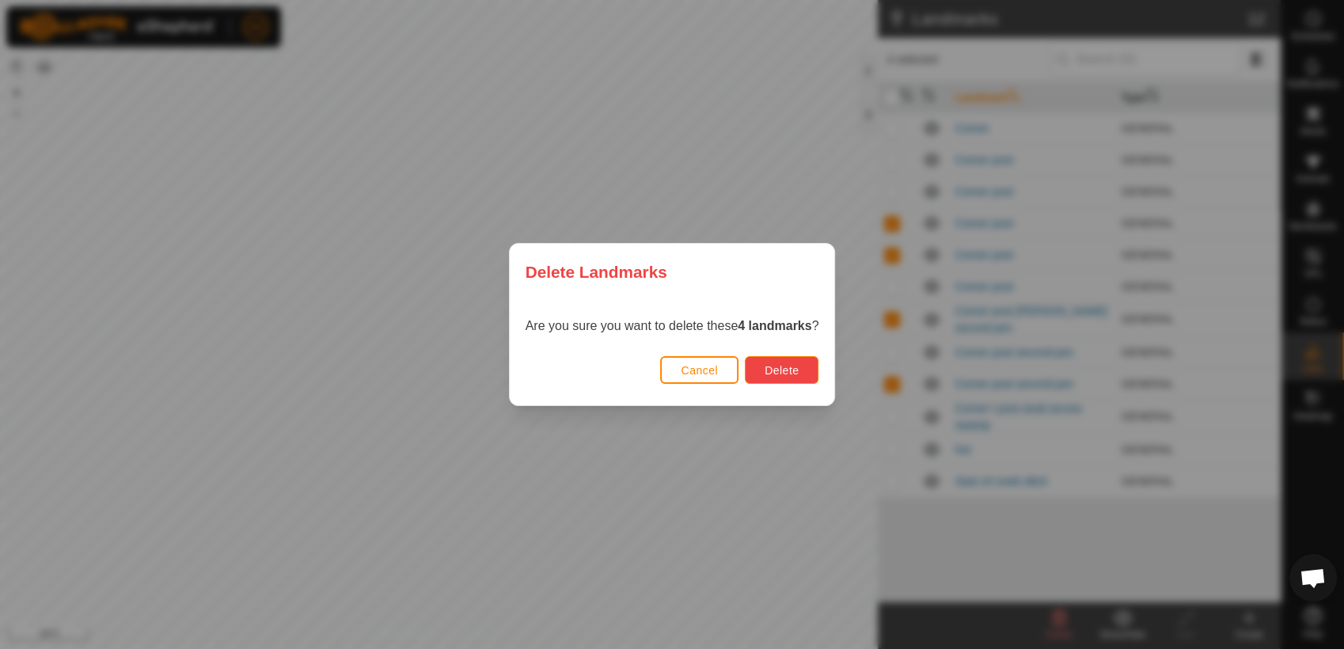
click at [795, 368] on span "Delete" at bounding box center [782, 370] width 34 height 13
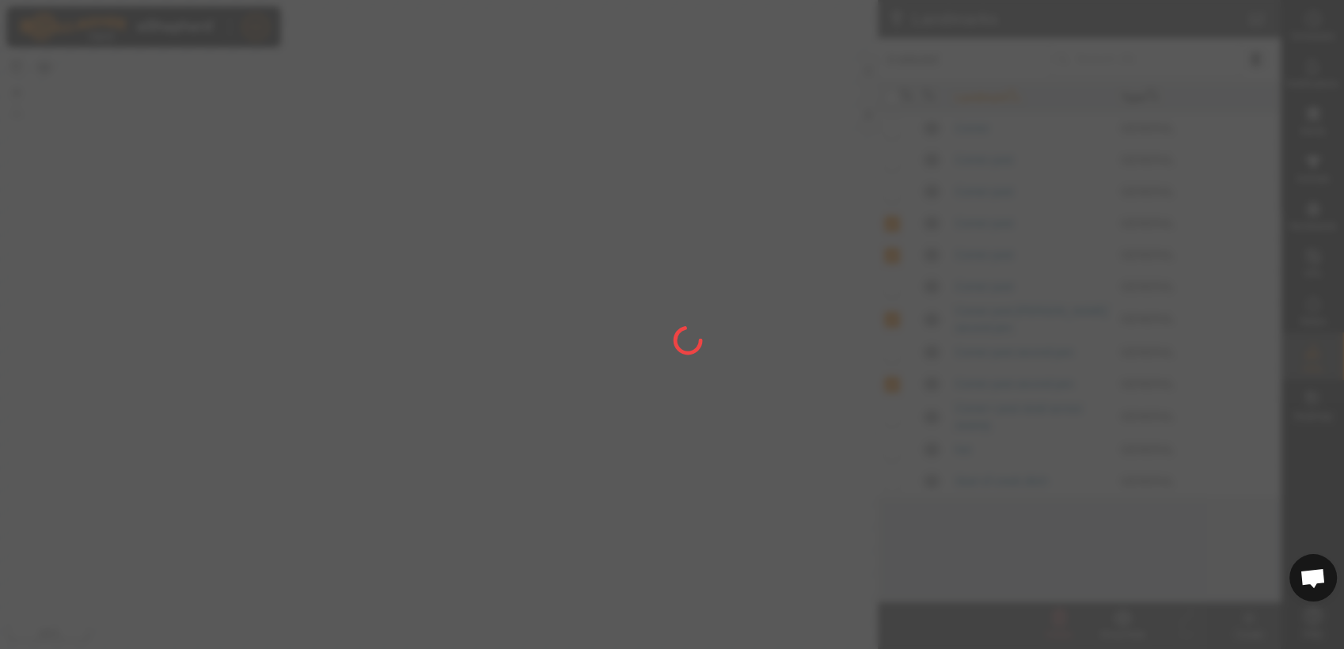
checkbox input "false"
